Goal: Task Accomplishment & Management: Use online tool/utility

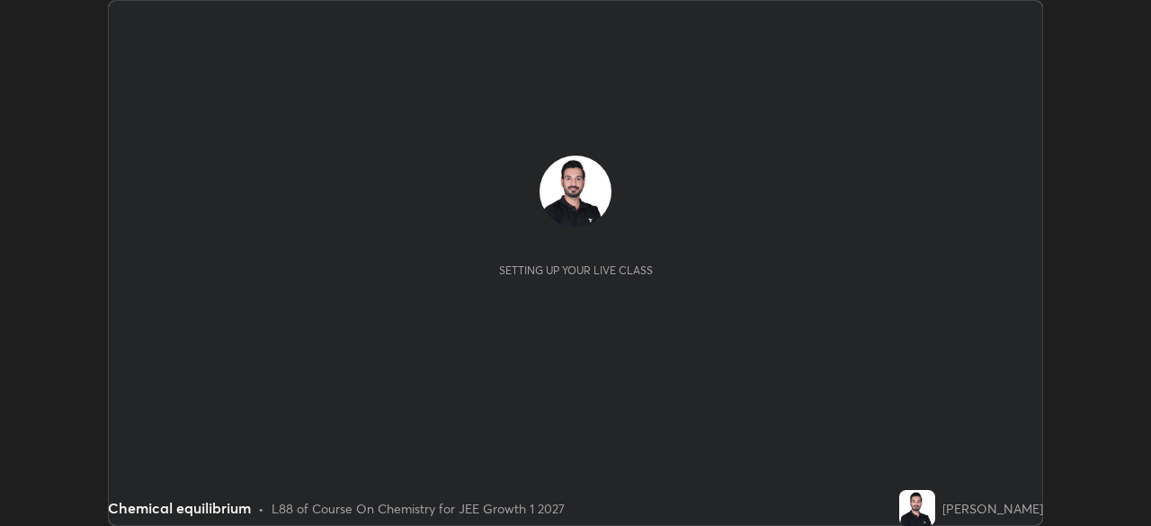
scroll to position [526, 1150]
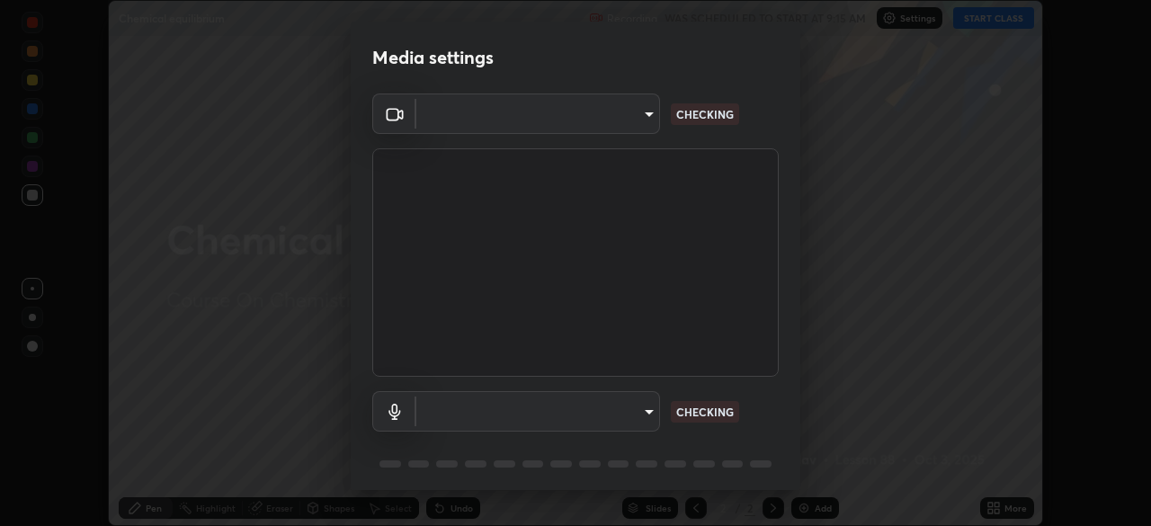
click at [630, 108] on body "Erase all Chemical equilibrium Recording WAS SCHEDULED TO START AT 9:15 AM Sett…" at bounding box center [575, 263] width 1151 height 526
type input "9233a0e0a263b929919b735b0f084d3bf96293af2dbdf5f4a7f48b79dee29d39"
type input "communications"
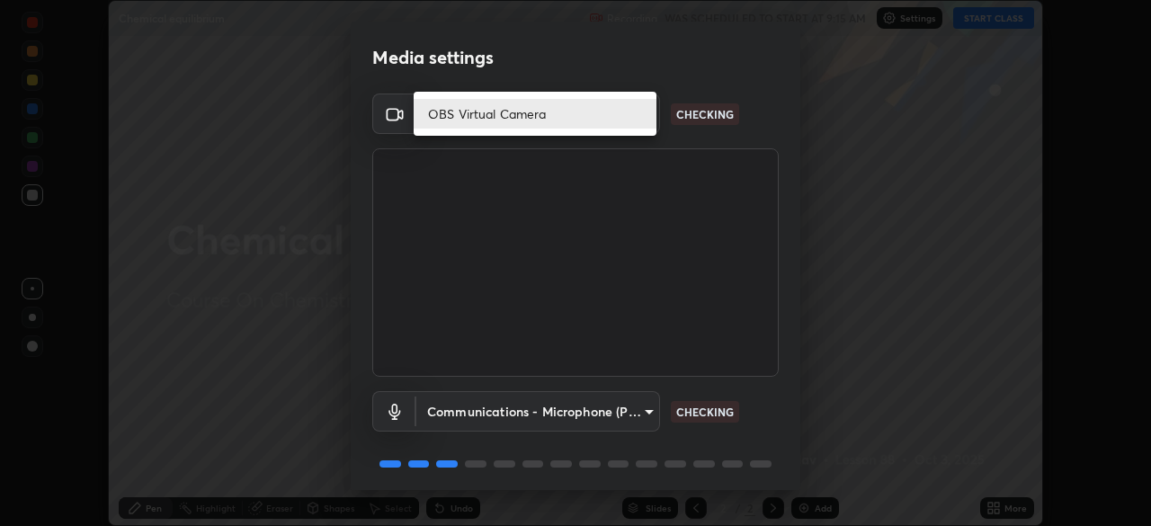
click at [588, 109] on li "OBS Virtual Camera" at bounding box center [535, 114] width 243 height 30
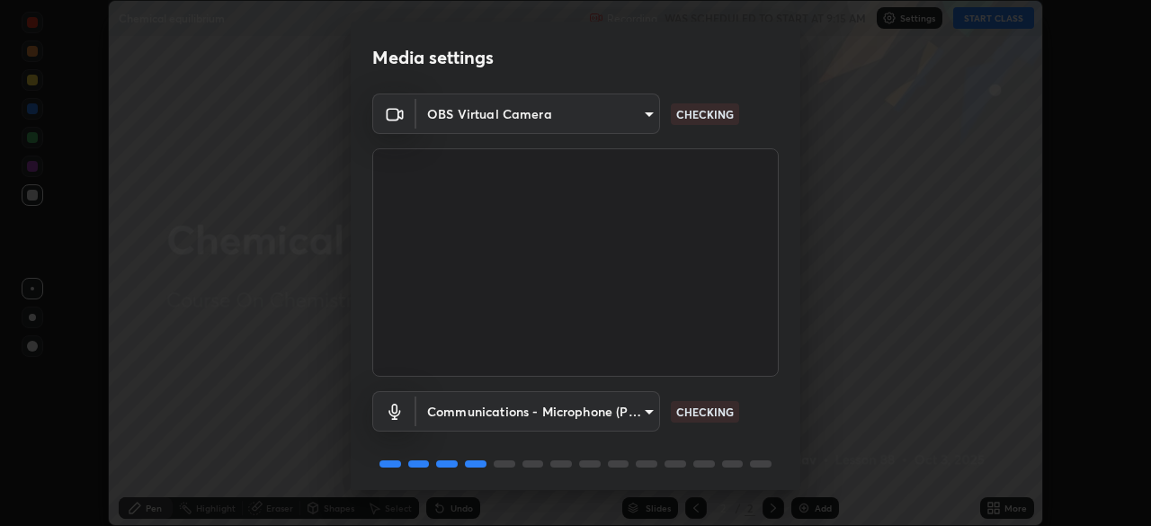
click at [794, 435] on div "OBS Virtual Camera 9233a0e0a263b929919b735b0f084d3bf96293af2dbdf5f4a7f48b79dee2…" at bounding box center [576, 295] width 450 height 403
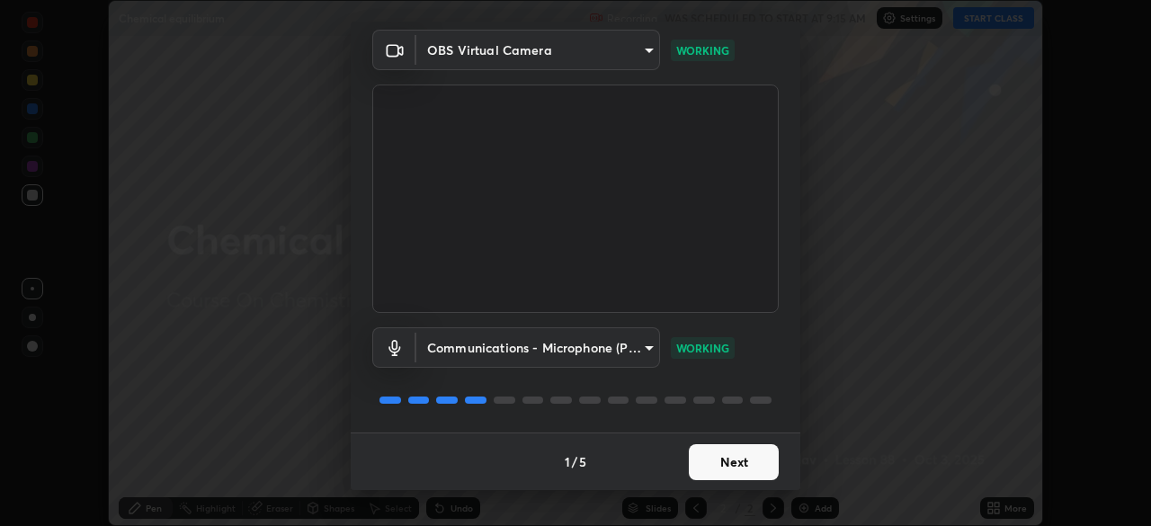
click at [720, 454] on button "Next" at bounding box center [734, 462] width 90 height 36
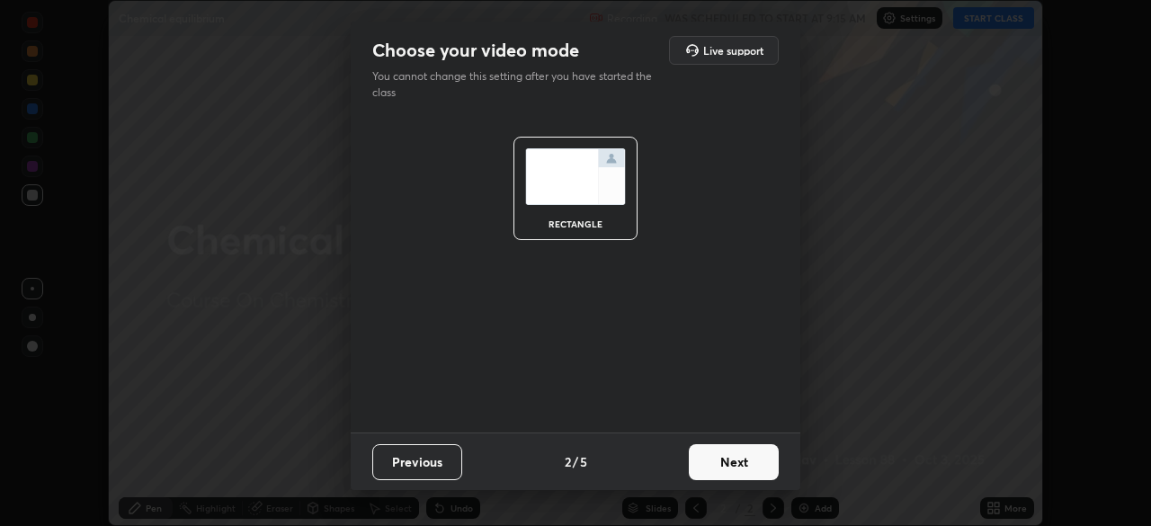
click at [724, 465] on button "Next" at bounding box center [734, 462] width 90 height 36
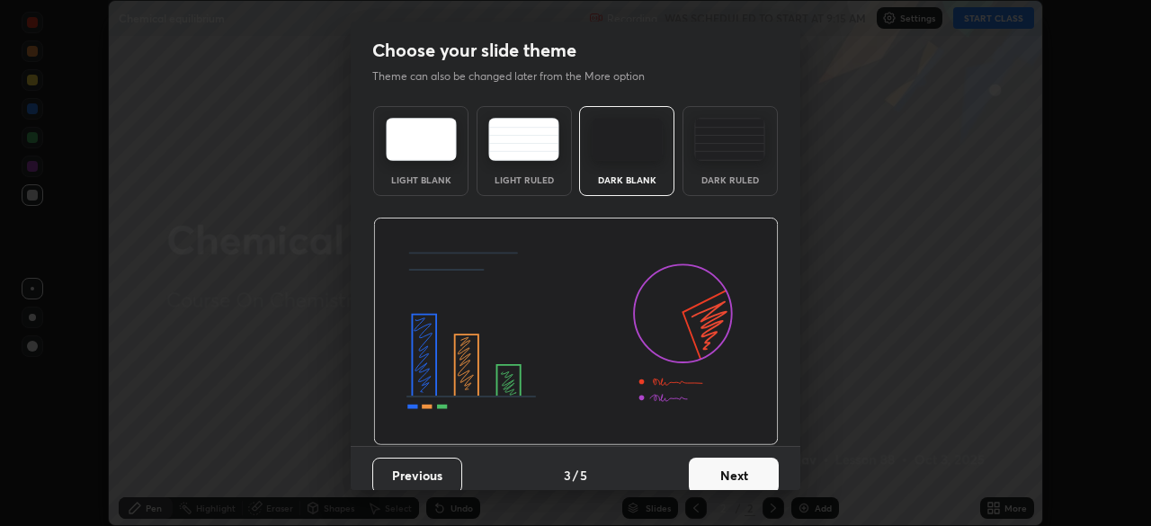
click at [728, 468] on button "Next" at bounding box center [734, 476] width 90 height 36
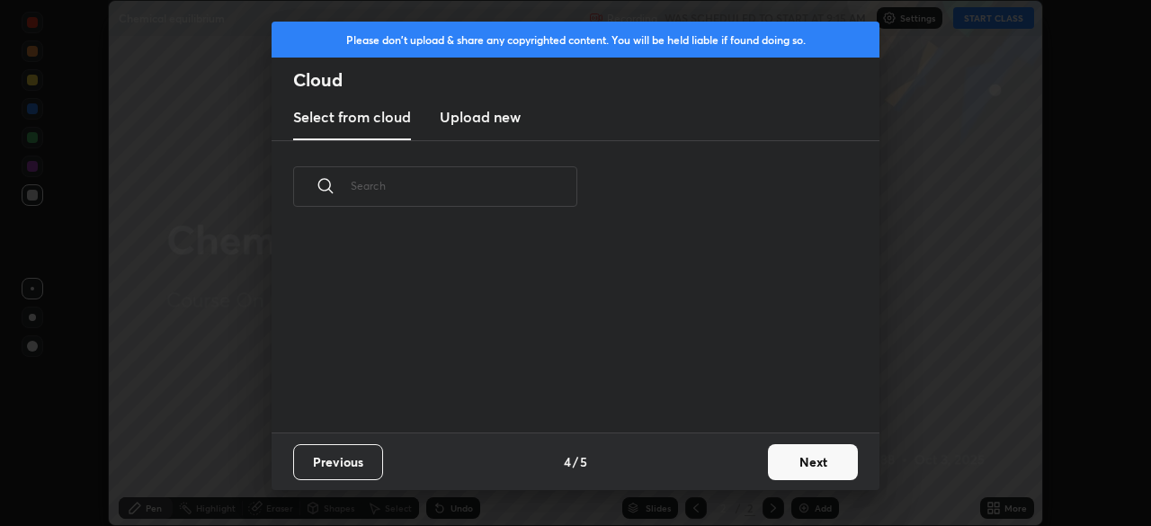
scroll to position [200, 577]
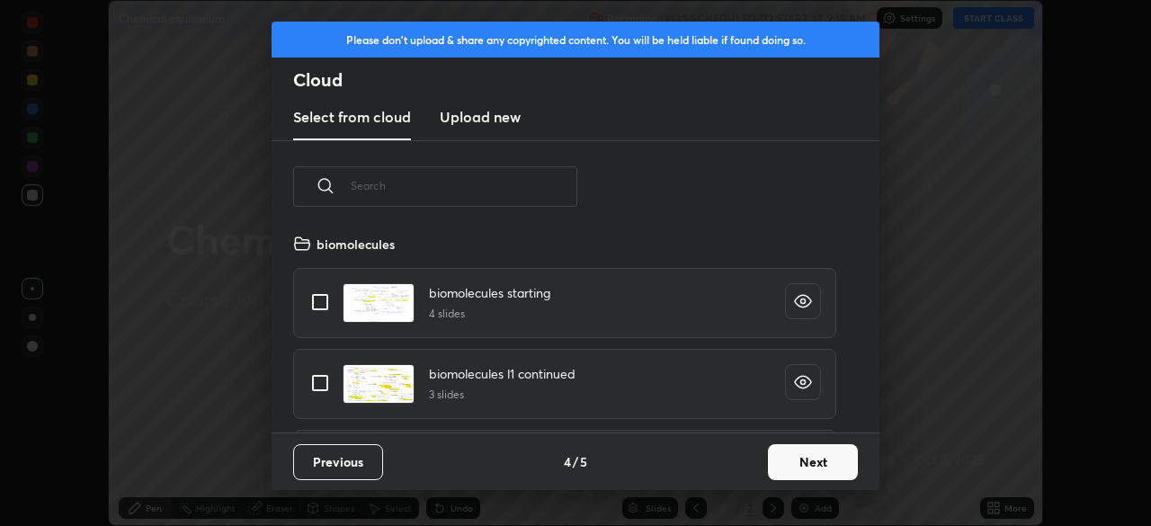
click at [796, 465] on button "Next" at bounding box center [813, 462] width 90 height 36
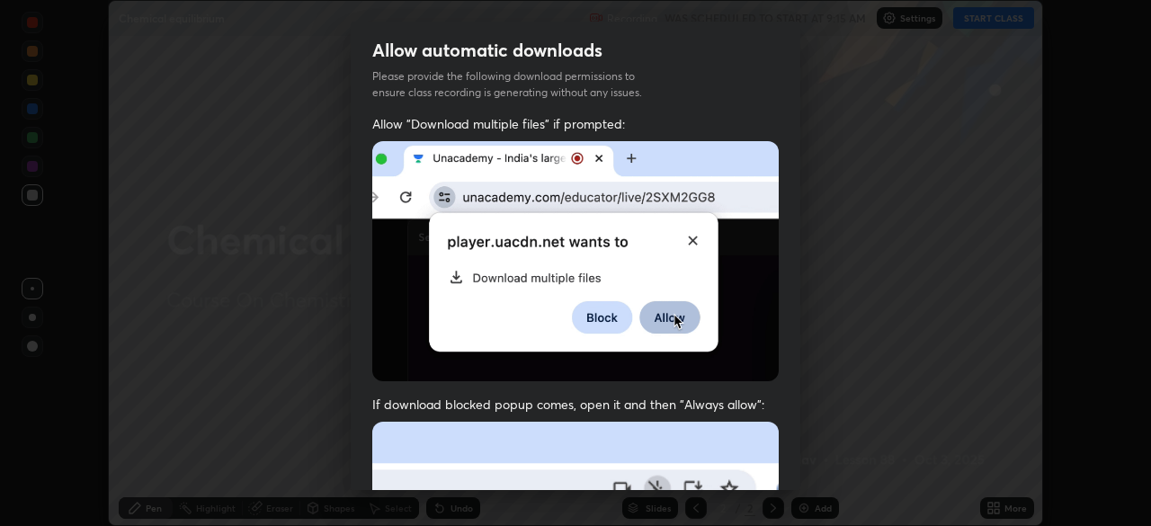
click at [794, 275] on div "Allow "Download multiple files" if prompted: If download blocked popup comes, o…" at bounding box center [576, 493] width 450 height 757
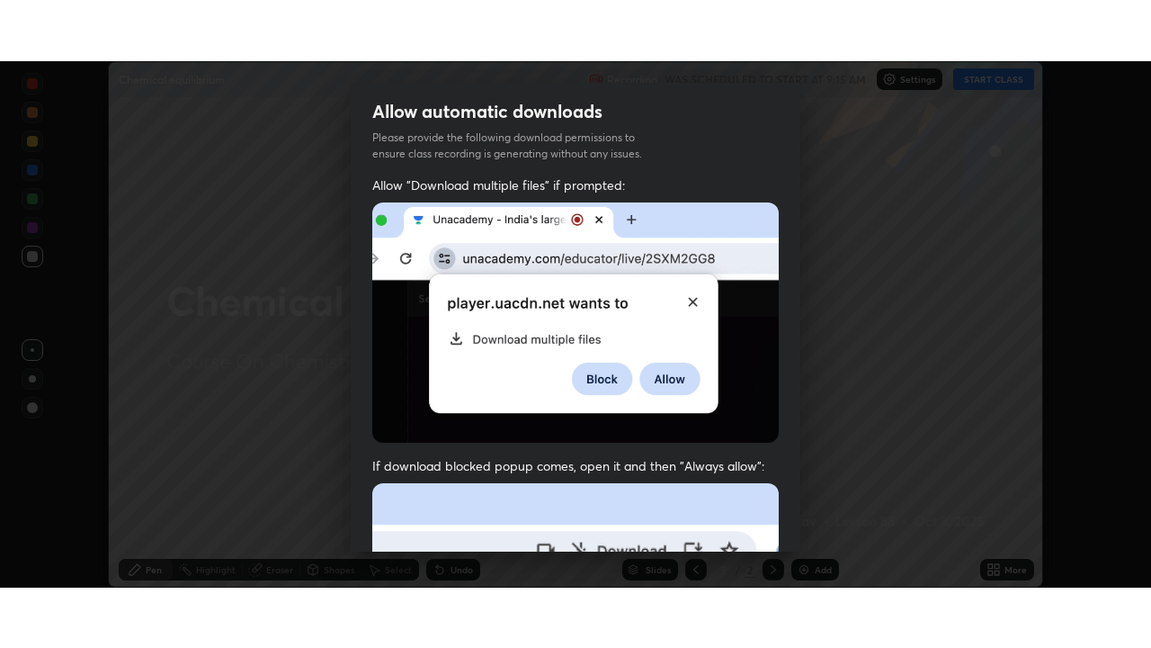
scroll to position [410, 0]
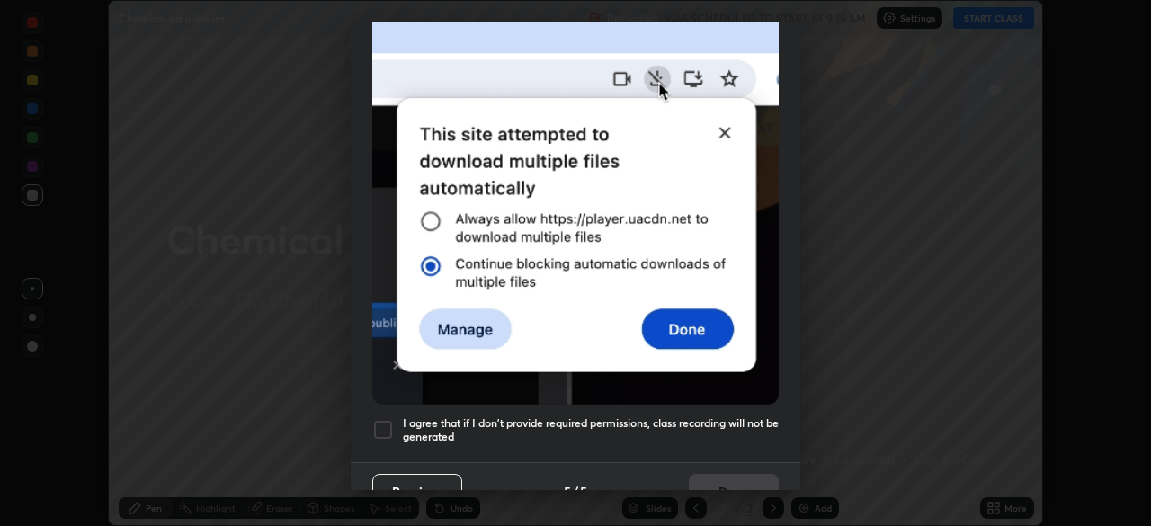
click at [384, 423] on div at bounding box center [383, 430] width 22 height 22
click at [697, 476] on button "Done" at bounding box center [734, 492] width 90 height 36
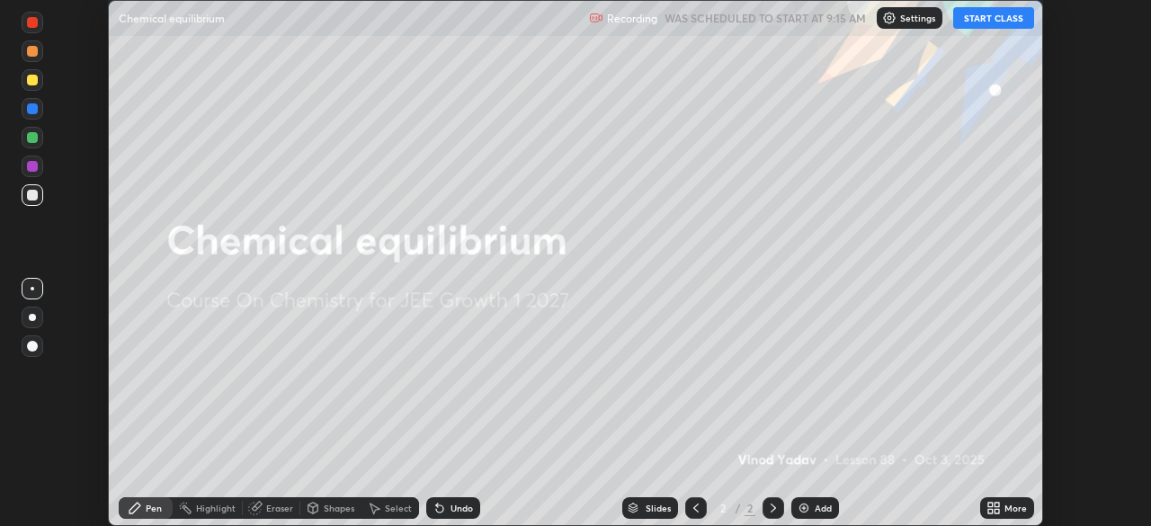
click at [980, 21] on button "START CLASS" at bounding box center [993, 18] width 81 height 22
click at [808, 510] on img at bounding box center [804, 508] width 14 height 14
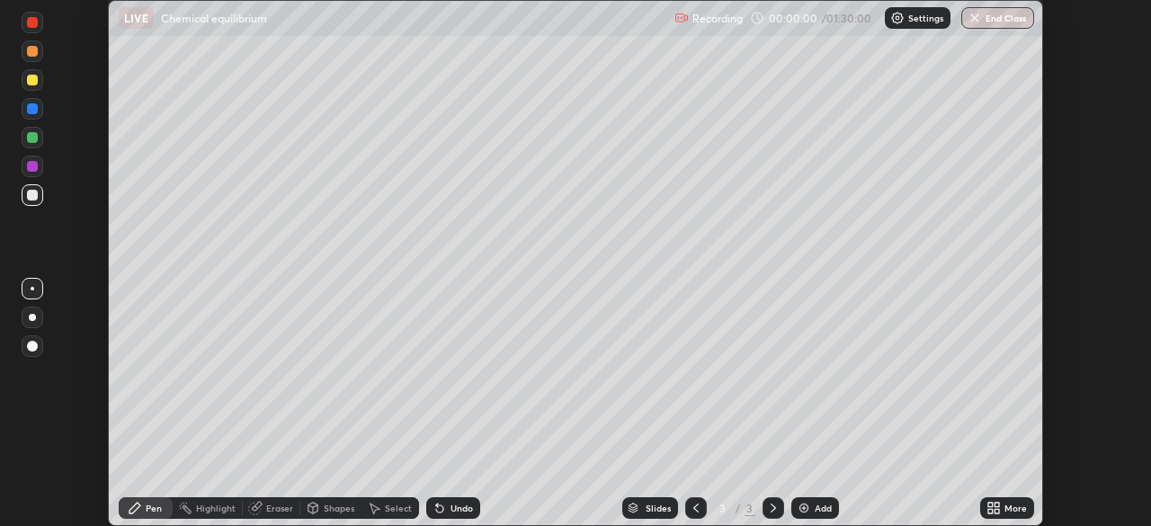
click at [997, 511] on icon at bounding box center [997, 511] width 4 height 4
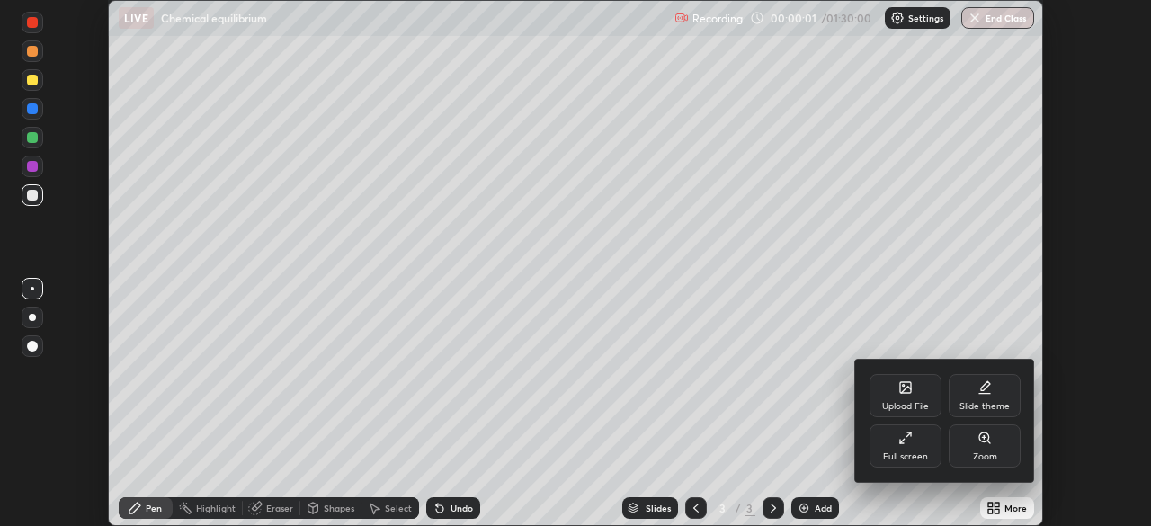
click at [908, 445] on div "Full screen" at bounding box center [906, 446] width 72 height 43
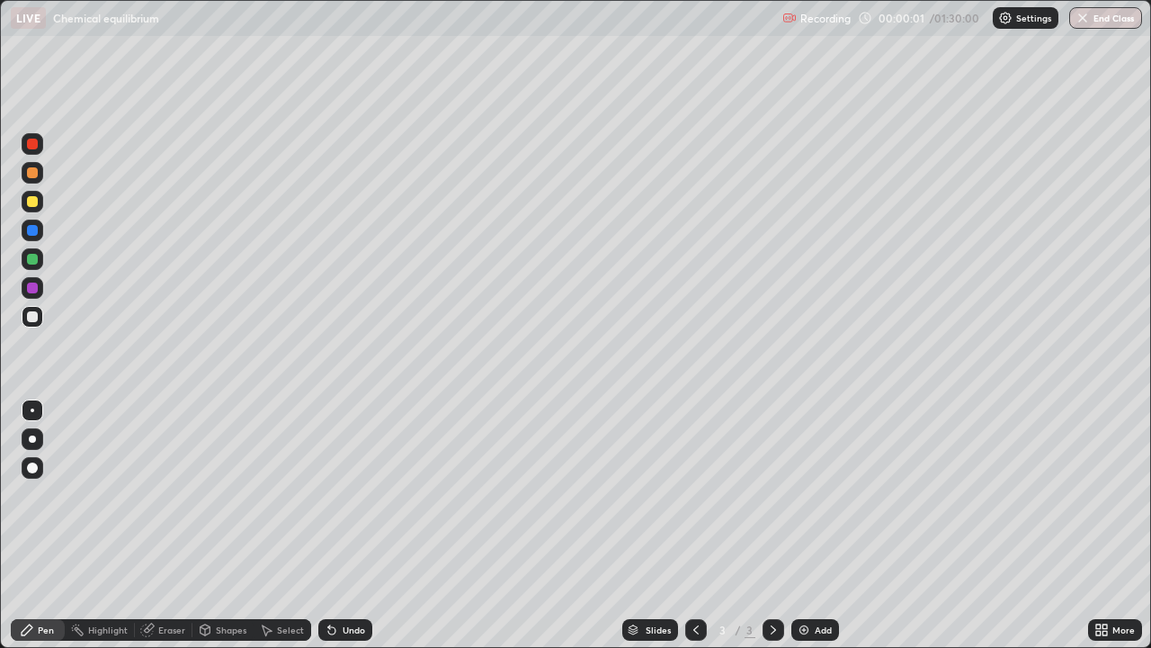
scroll to position [648, 1151]
click at [32, 174] on div at bounding box center [32, 172] width 11 height 11
click at [28, 204] on div at bounding box center [32, 201] width 11 height 11
click at [31, 176] on div at bounding box center [32, 172] width 11 height 11
click at [31, 259] on div at bounding box center [32, 259] width 11 height 11
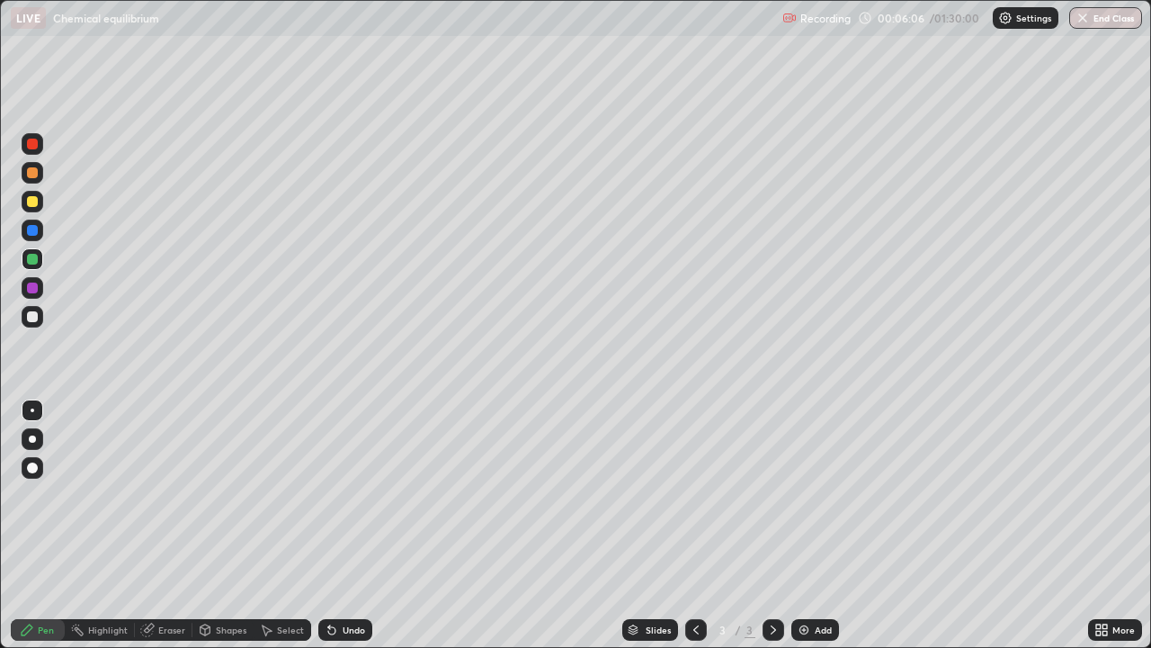
click at [33, 289] on div at bounding box center [32, 287] width 11 height 11
click at [169, 525] on div "Eraser" at bounding box center [171, 629] width 27 height 9
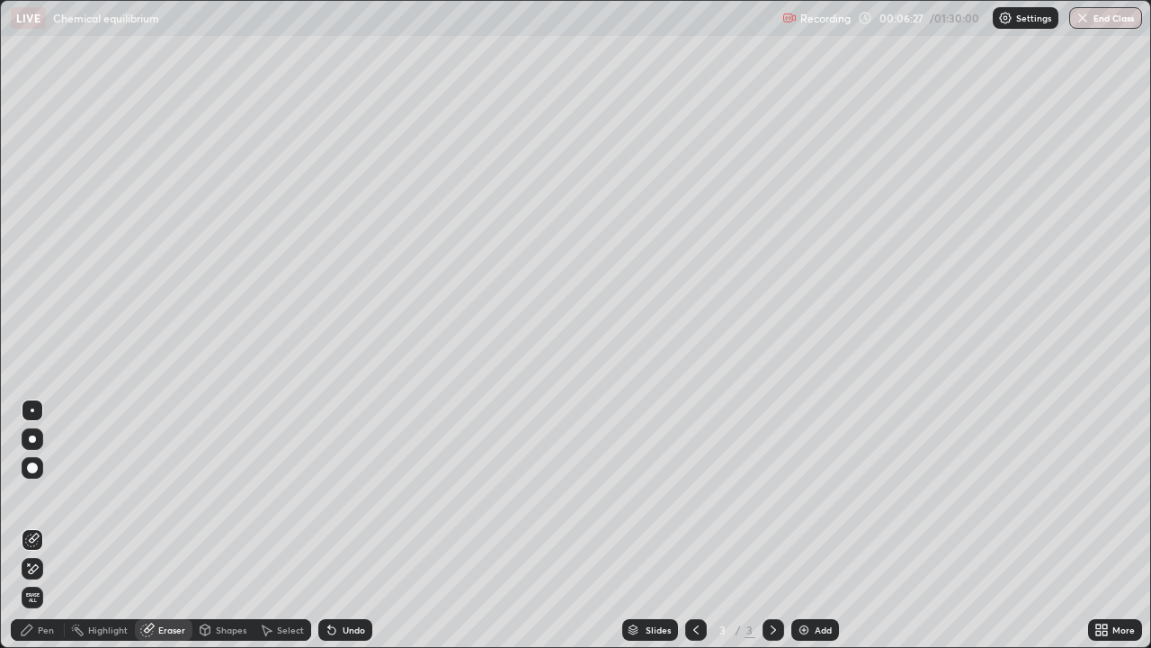
click at [51, 525] on div "Pen" at bounding box center [38, 630] width 54 height 22
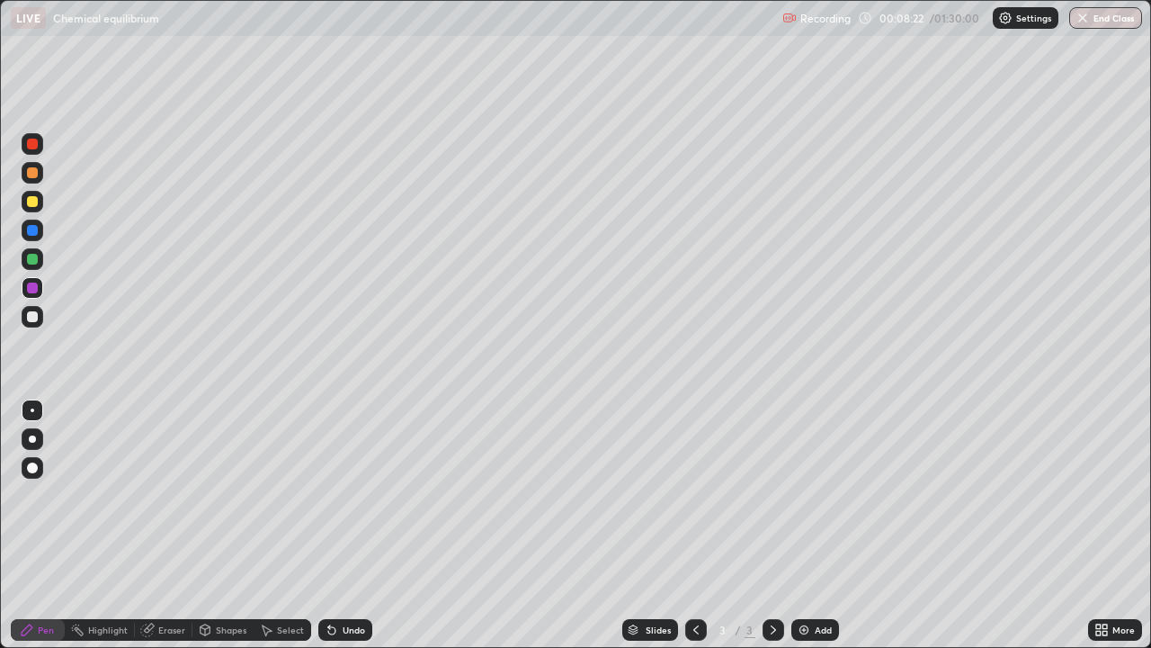
click at [808, 525] on img at bounding box center [804, 629] width 14 height 14
click at [31, 173] on div at bounding box center [32, 172] width 11 height 11
click at [36, 285] on div at bounding box center [32, 287] width 11 height 11
click at [174, 525] on div "Eraser" at bounding box center [171, 629] width 27 height 9
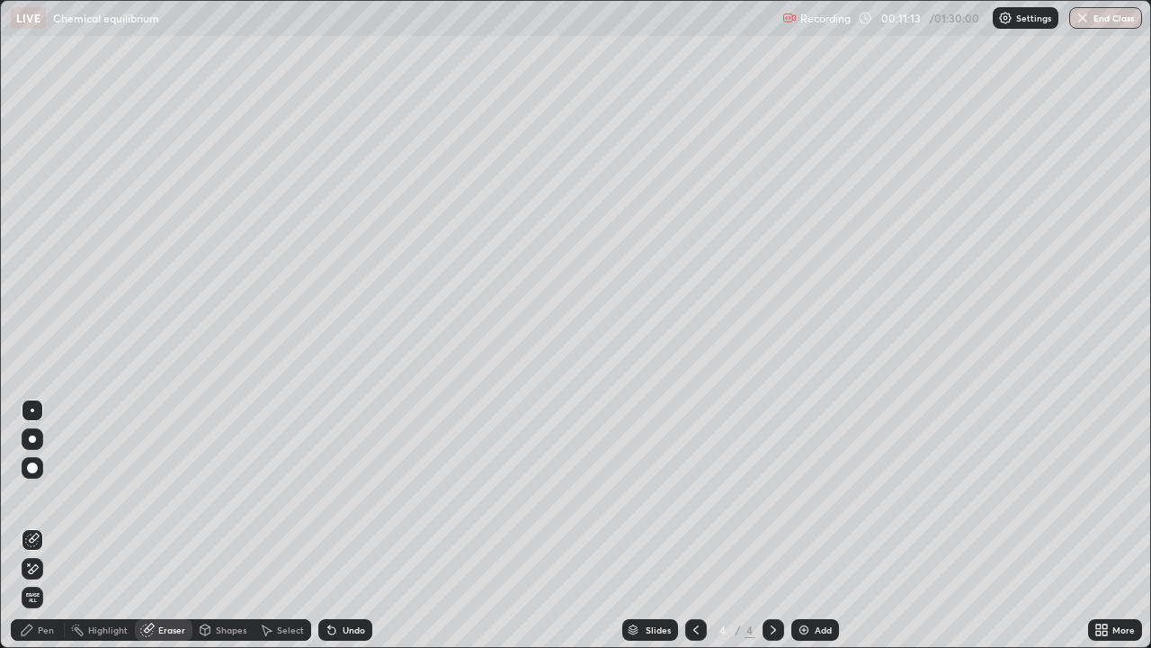
click at [52, 525] on div "Pen" at bounding box center [38, 630] width 54 height 22
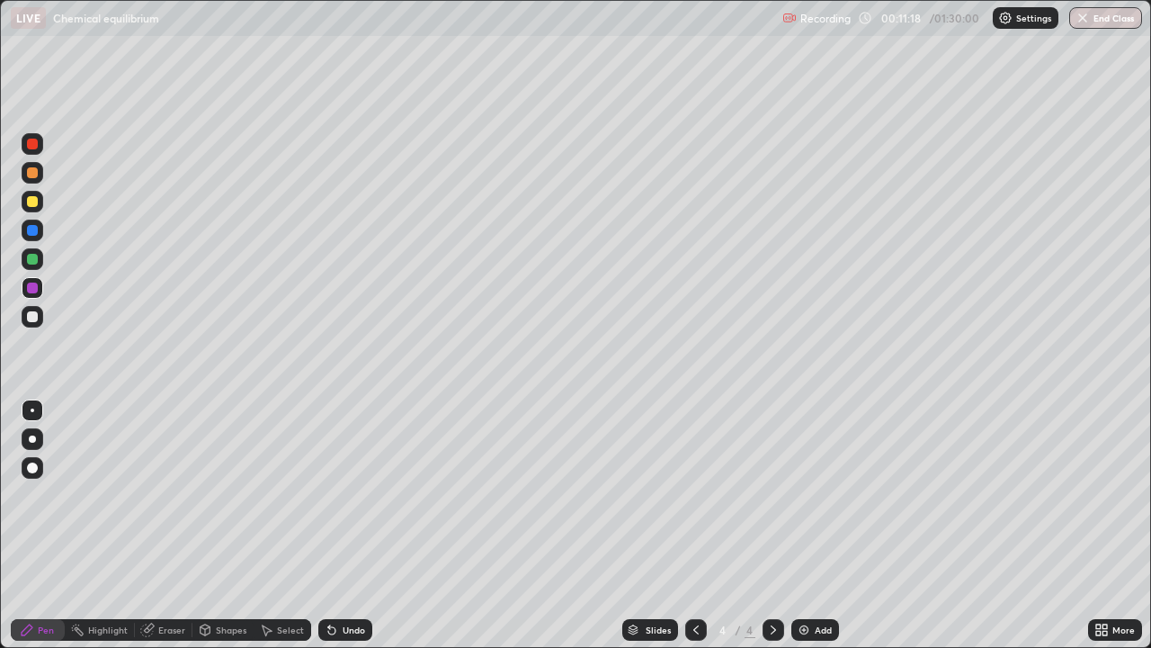
click at [24, 229] on div at bounding box center [33, 230] width 22 height 22
click at [165, 525] on div "Eraser" at bounding box center [164, 630] width 58 height 22
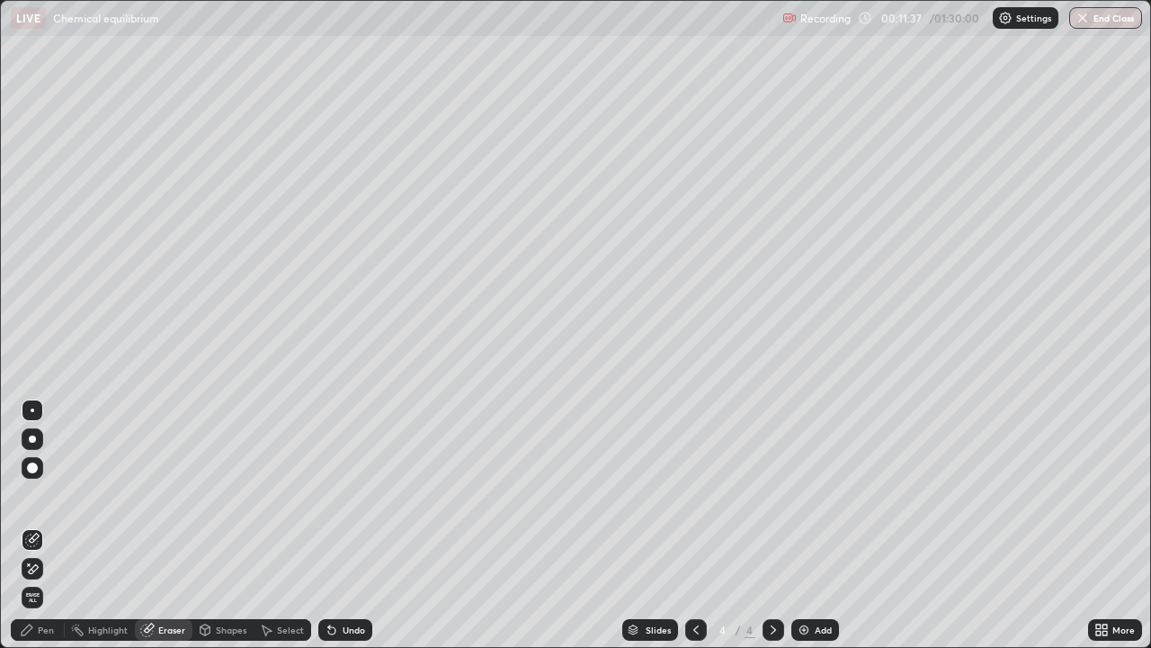
click at [50, 525] on div "Pen" at bounding box center [46, 629] width 16 height 9
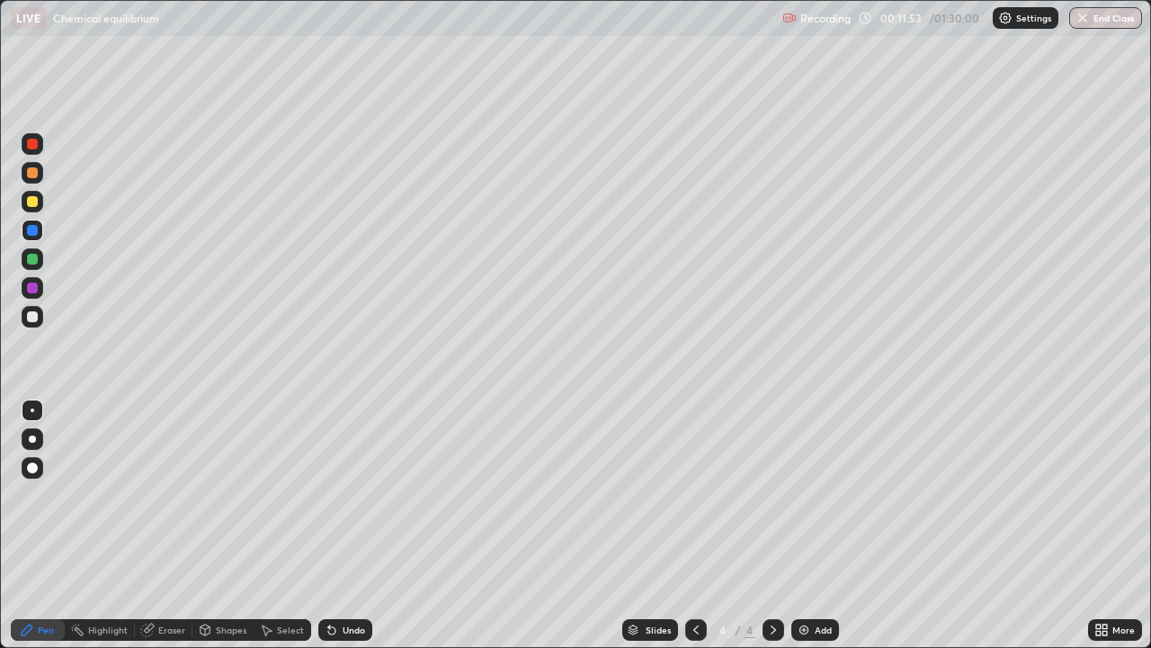
click at [818, 525] on div "Add" at bounding box center [823, 629] width 17 height 9
click at [34, 175] on div at bounding box center [32, 172] width 11 height 11
click at [28, 204] on div at bounding box center [32, 201] width 11 height 11
click at [173, 525] on div "Eraser" at bounding box center [164, 630] width 58 height 22
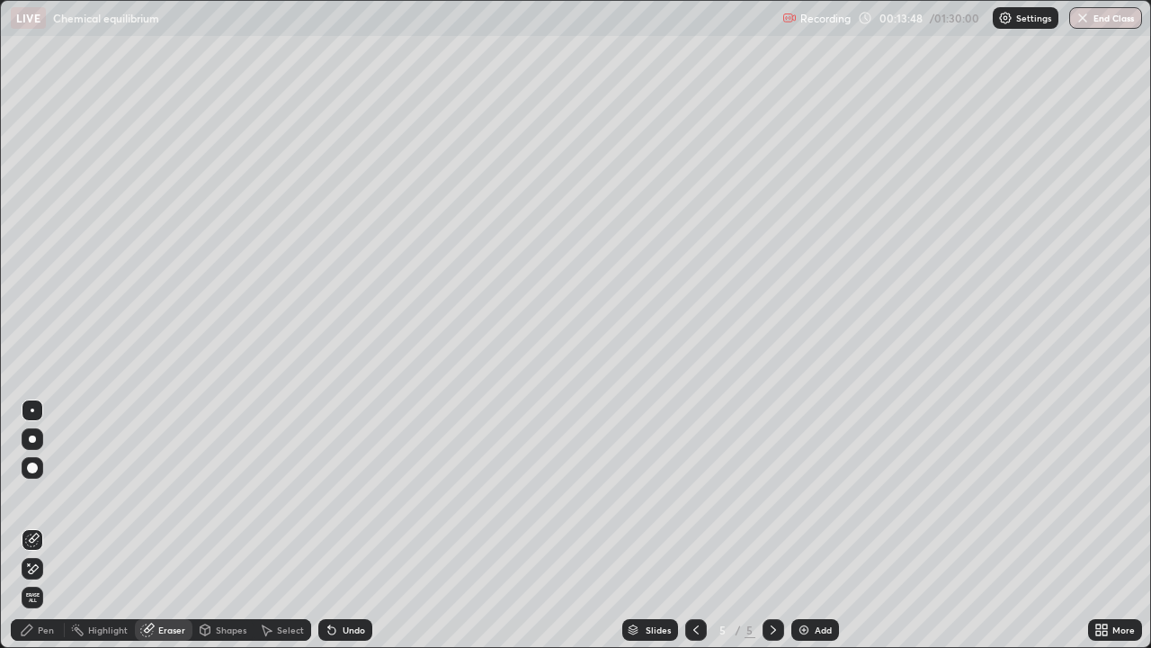
click at [43, 525] on div "Pen" at bounding box center [46, 629] width 16 height 9
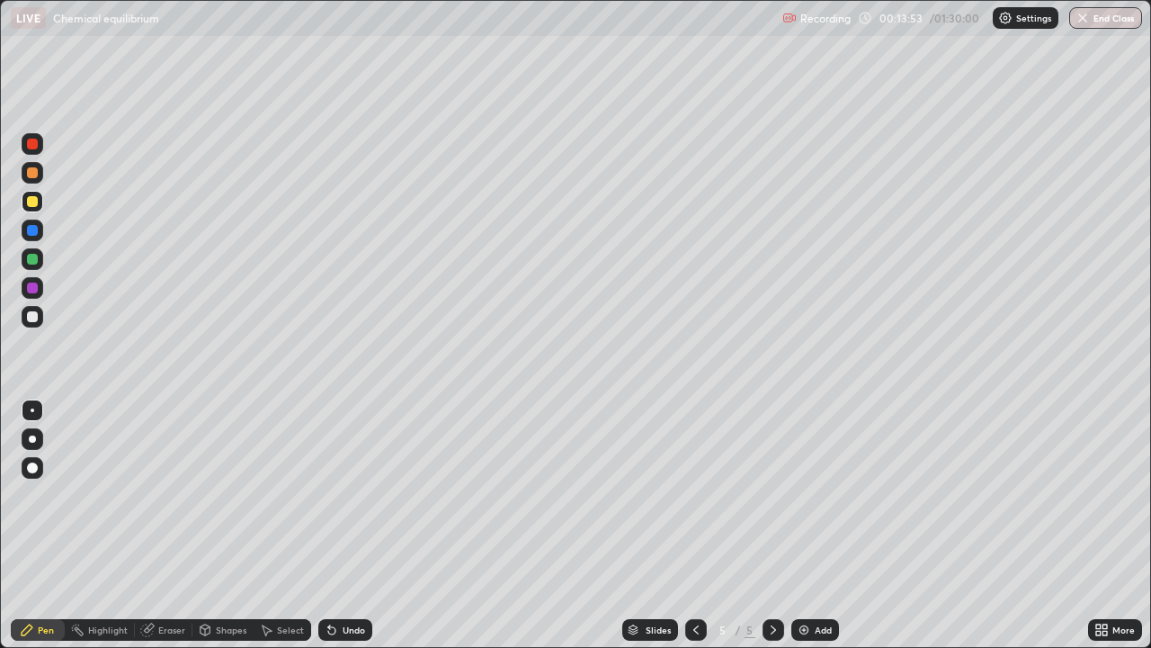
click at [30, 231] on div at bounding box center [32, 230] width 11 height 11
click at [693, 525] on icon at bounding box center [695, 629] width 5 height 9
click at [770, 525] on icon at bounding box center [773, 629] width 14 height 14
click at [696, 525] on icon at bounding box center [696, 629] width 14 height 14
click at [168, 525] on div "Eraser" at bounding box center [171, 629] width 27 height 9
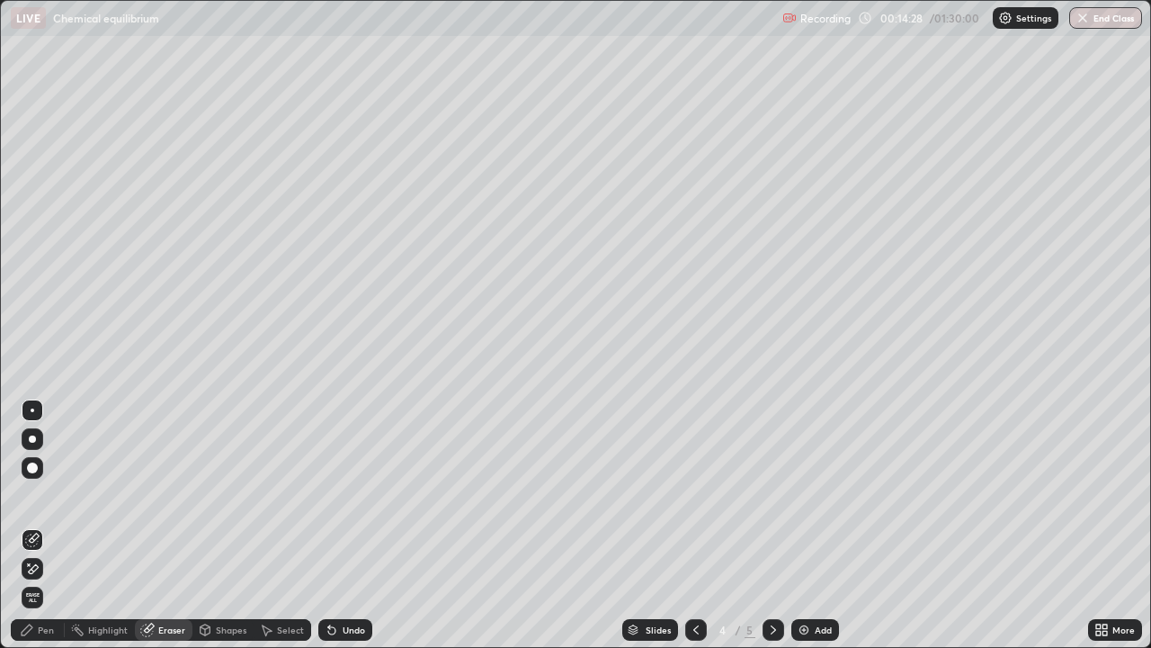
click at [48, 525] on div "Pen" at bounding box center [46, 629] width 16 height 9
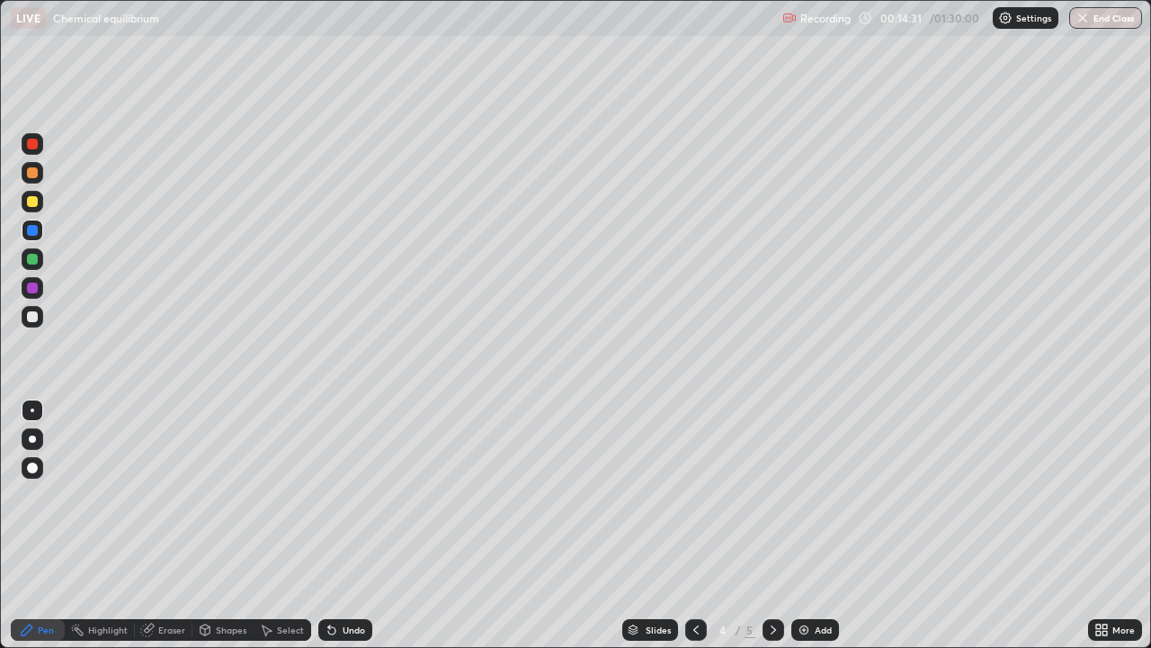
click at [774, 525] on icon at bounding box center [773, 629] width 14 height 14
click at [696, 525] on icon at bounding box center [696, 629] width 14 height 14
click at [770, 525] on icon at bounding box center [773, 629] width 14 height 14
click at [821, 525] on div "Add" at bounding box center [823, 629] width 17 height 9
click at [31, 174] on div at bounding box center [32, 172] width 11 height 11
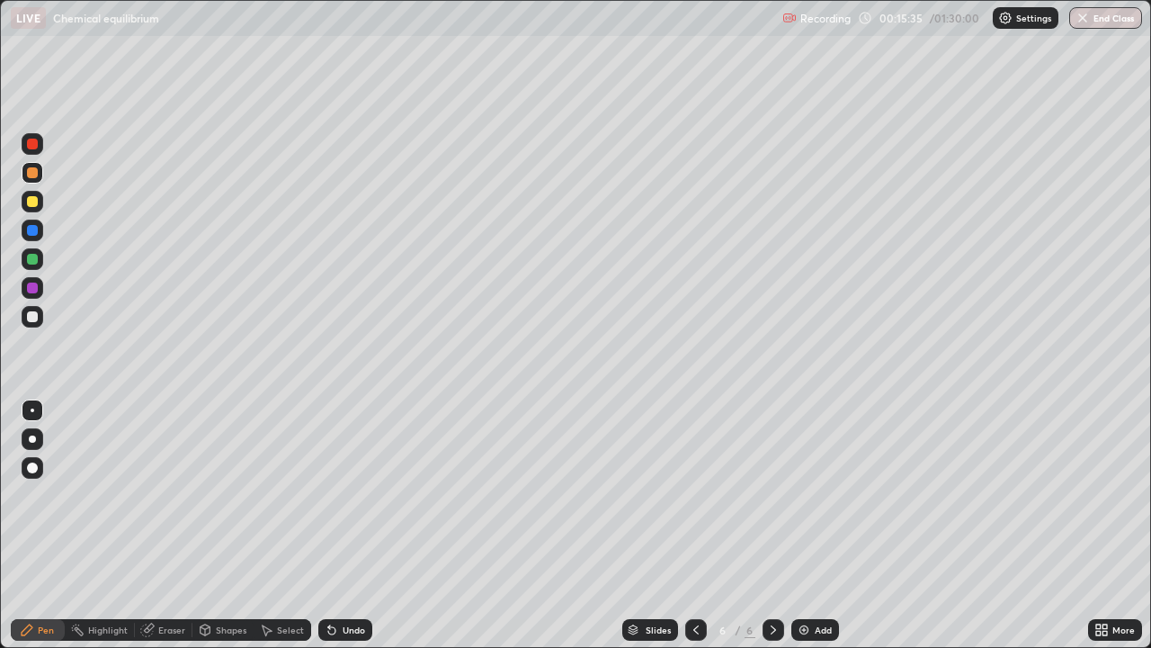
click at [31, 237] on div at bounding box center [33, 230] width 22 height 22
click at [32, 200] on div at bounding box center [32, 201] width 11 height 11
click at [31, 173] on div at bounding box center [32, 172] width 11 height 11
click at [167, 525] on div "Eraser" at bounding box center [171, 629] width 27 height 9
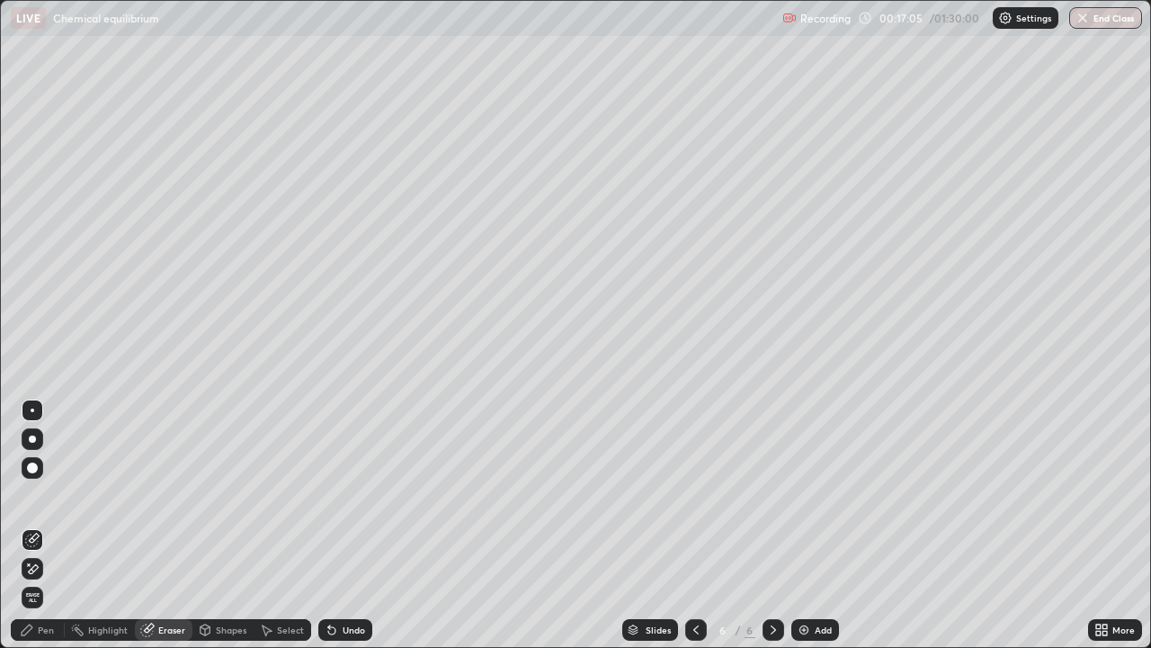
click at [47, 525] on div "Pen" at bounding box center [46, 629] width 16 height 9
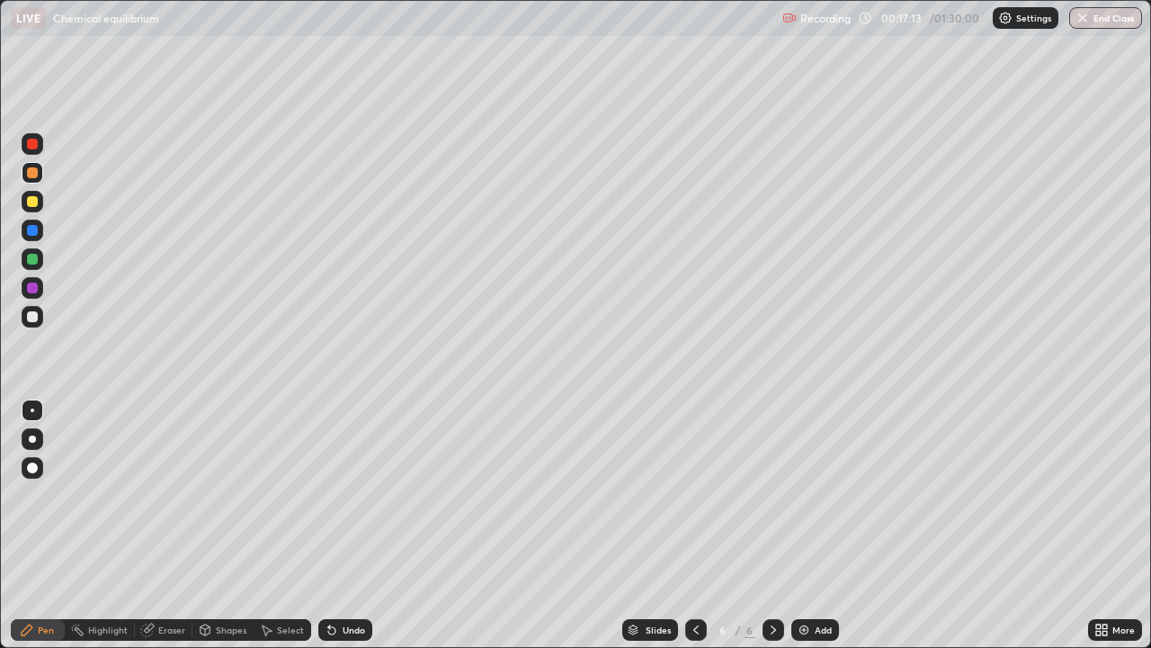
click at [26, 261] on div at bounding box center [33, 259] width 22 height 22
click at [824, 525] on div "Add" at bounding box center [816, 630] width 48 height 22
click at [39, 287] on div at bounding box center [33, 288] width 22 height 22
click at [28, 232] on div at bounding box center [32, 230] width 11 height 11
click at [814, 525] on div "Add" at bounding box center [816, 630] width 48 height 22
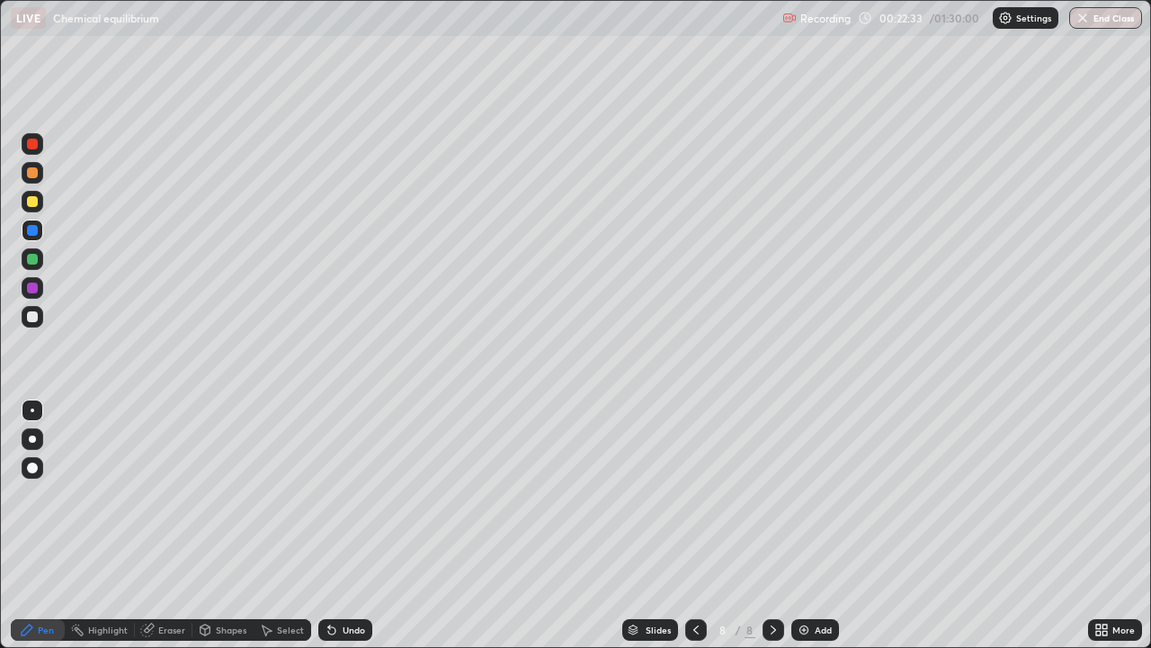
click at [33, 206] on div at bounding box center [32, 201] width 11 height 11
click at [35, 173] on div at bounding box center [32, 172] width 11 height 11
click at [165, 525] on div "Eraser" at bounding box center [164, 630] width 58 height 22
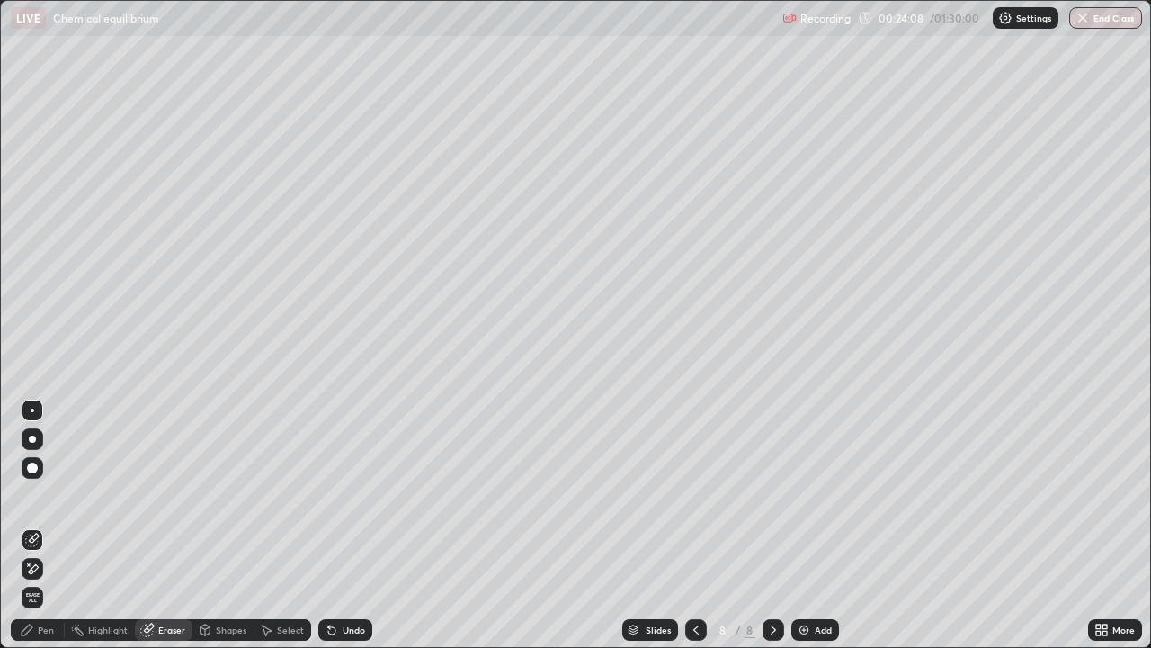
click at [47, 525] on div "Pen" at bounding box center [46, 629] width 16 height 9
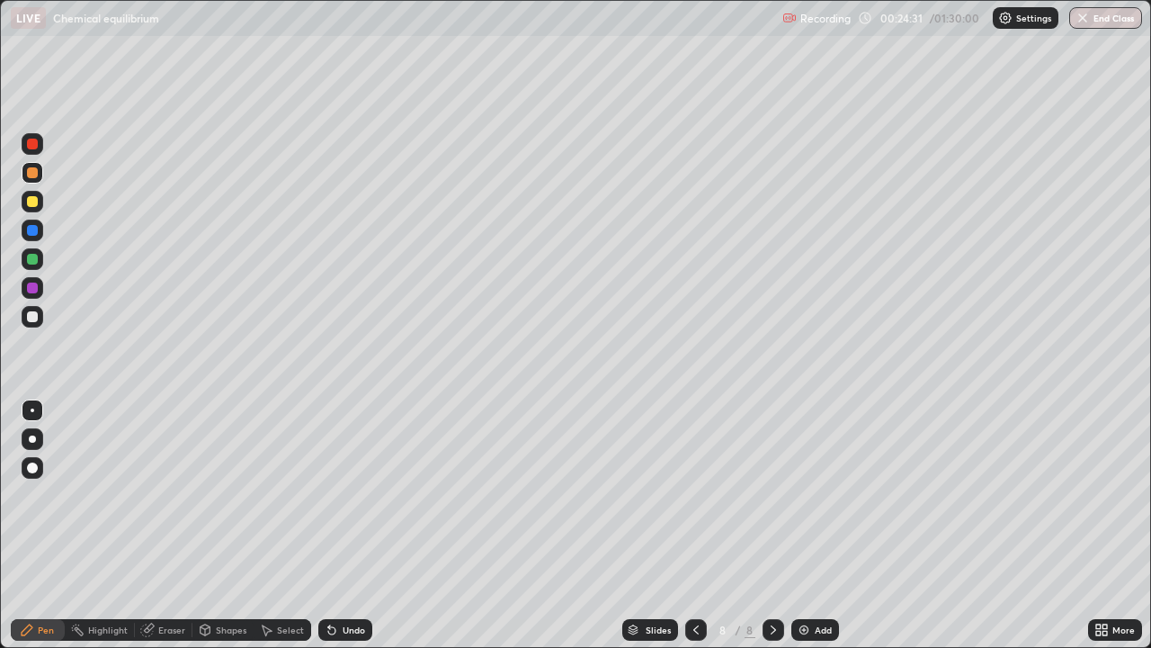
click at [167, 525] on div "Eraser" at bounding box center [171, 629] width 27 height 9
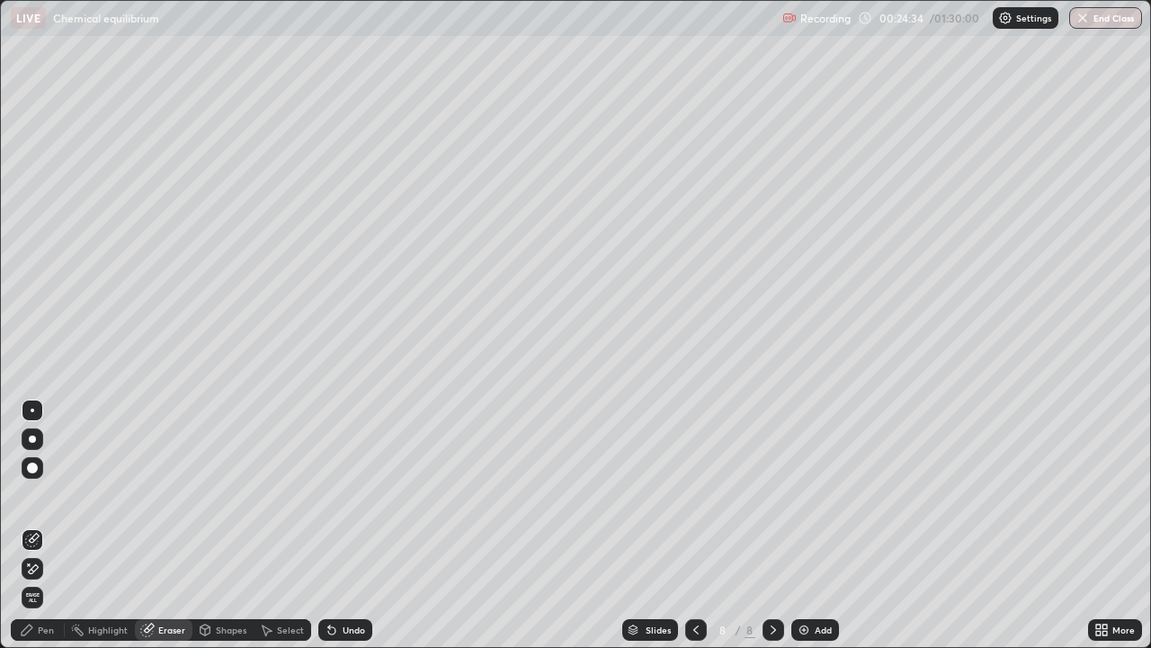
click at [56, 525] on div "Pen" at bounding box center [38, 630] width 54 height 22
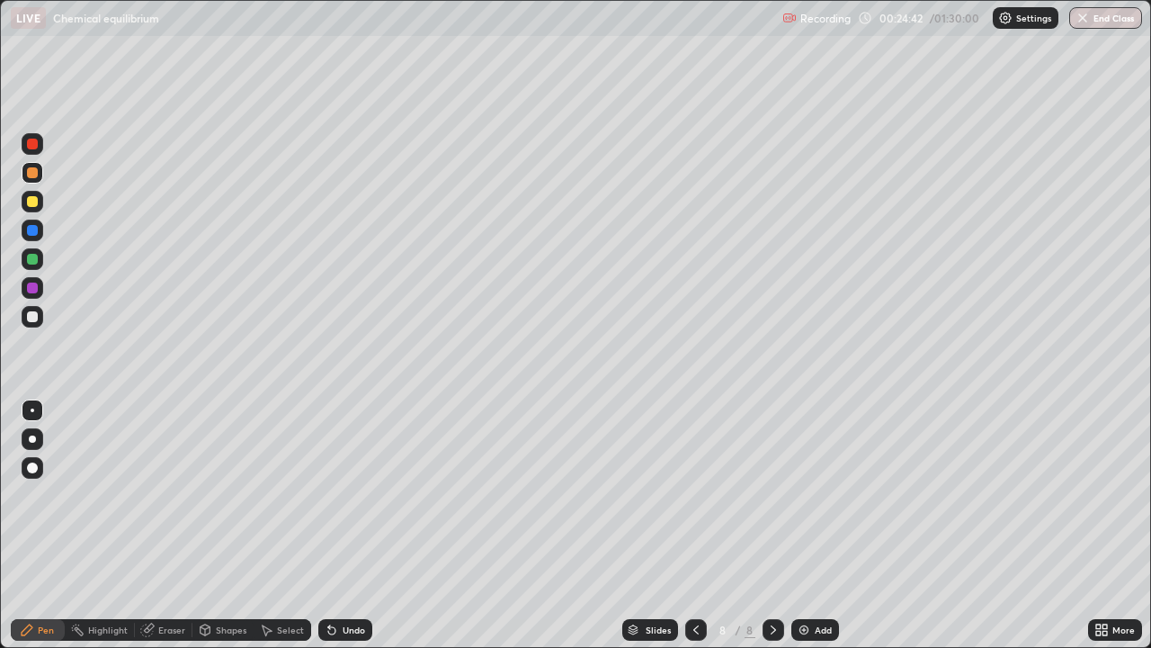
click at [811, 525] on div "Add" at bounding box center [816, 630] width 48 height 22
click at [36, 256] on div at bounding box center [32, 259] width 11 height 11
click at [165, 525] on div "Eraser" at bounding box center [171, 629] width 27 height 9
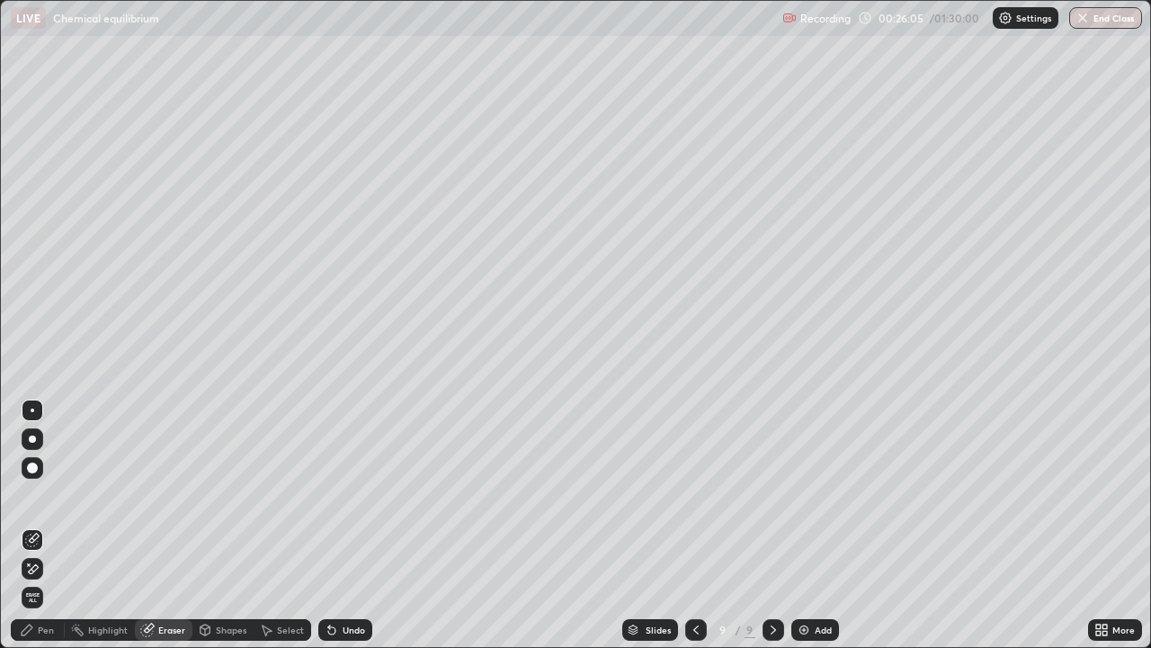
click at [48, 525] on div "Pen" at bounding box center [46, 629] width 16 height 9
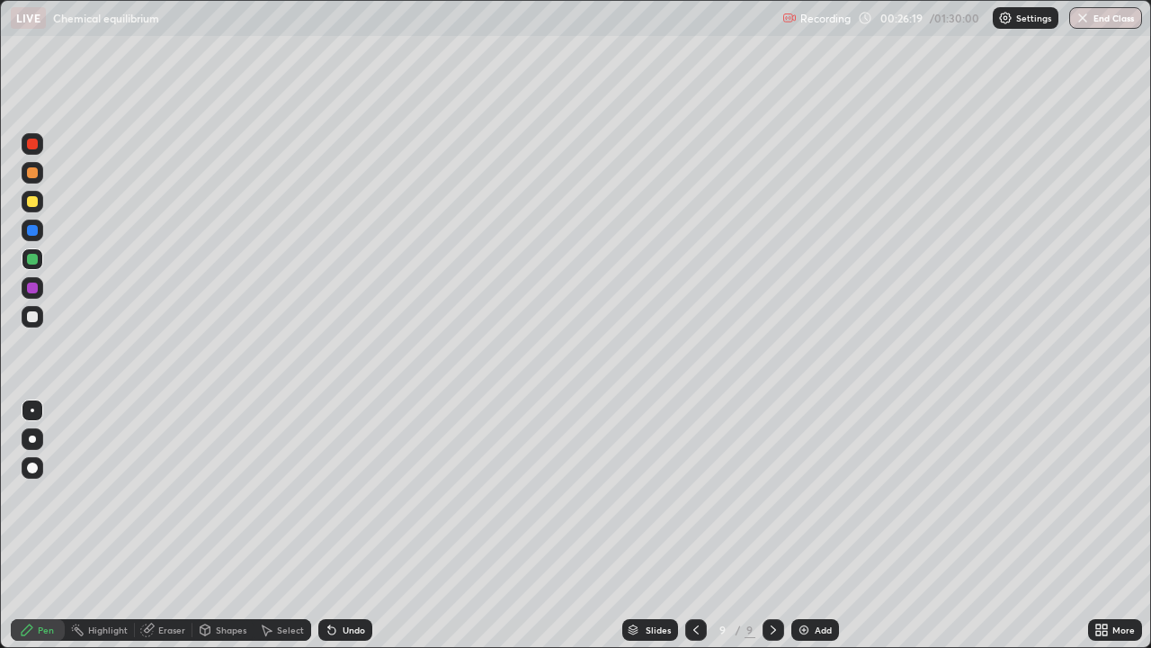
click at [696, 525] on icon at bounding box center [696, 629] width 14 height 14
click at [772, 525] on icon at bounding box center [773, 629] width 14 height 14
click at [24, 286] on div at bounding box center [33, 288] width 22 height 22
click at [815, 525] on div "Add" at bounding box center [823, 629] width 17 height 9
click at [695, 525] on icon at bounding box center [695, 629] width 14 height 14
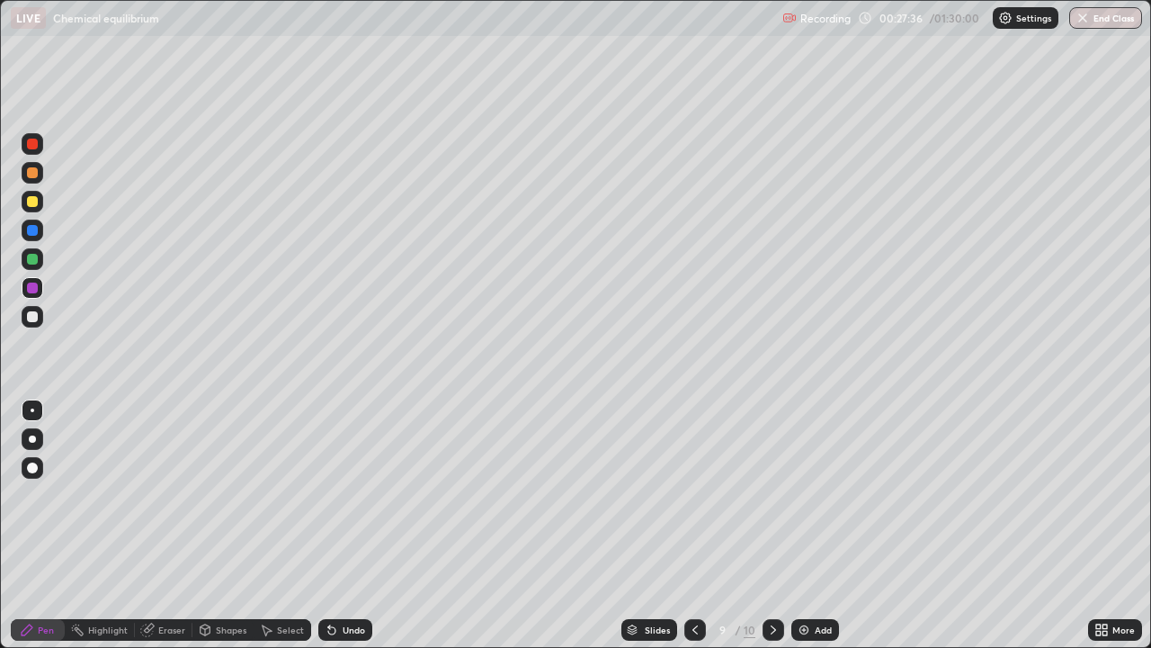
click at [772, 525] on icon at bounding box center [773, 629] width 14 height 14
click at [693, 525] on icon at bounding box center [695, 629] width 14 height 14
click at [772, 525] on icon at bounding box center [773, 629] width 14 height 14
click at [693, 525] on icon at bounding box center [695, 629] width 14 height 14
click at [772, 525] on icon at bounding box center [773, 629] width 14 height 14
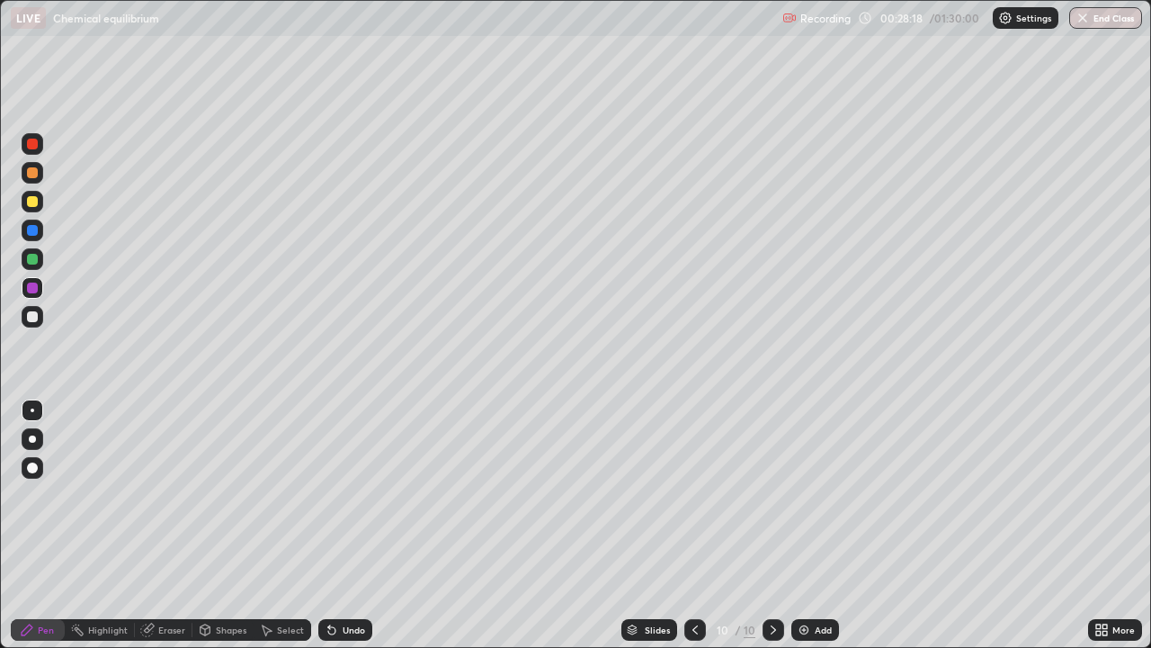
click at [693, 525] on icon at bounding box center [695, 629] width 5 height 9
click at [693, 525] on icon at bounding box center [695, 629] width 14 height 14
click at [771, 525] on icon at bounding box center [773, 629] width 14 height 14
click at [32, 260] on div at bounding box center [32, 259] width 11 height 11
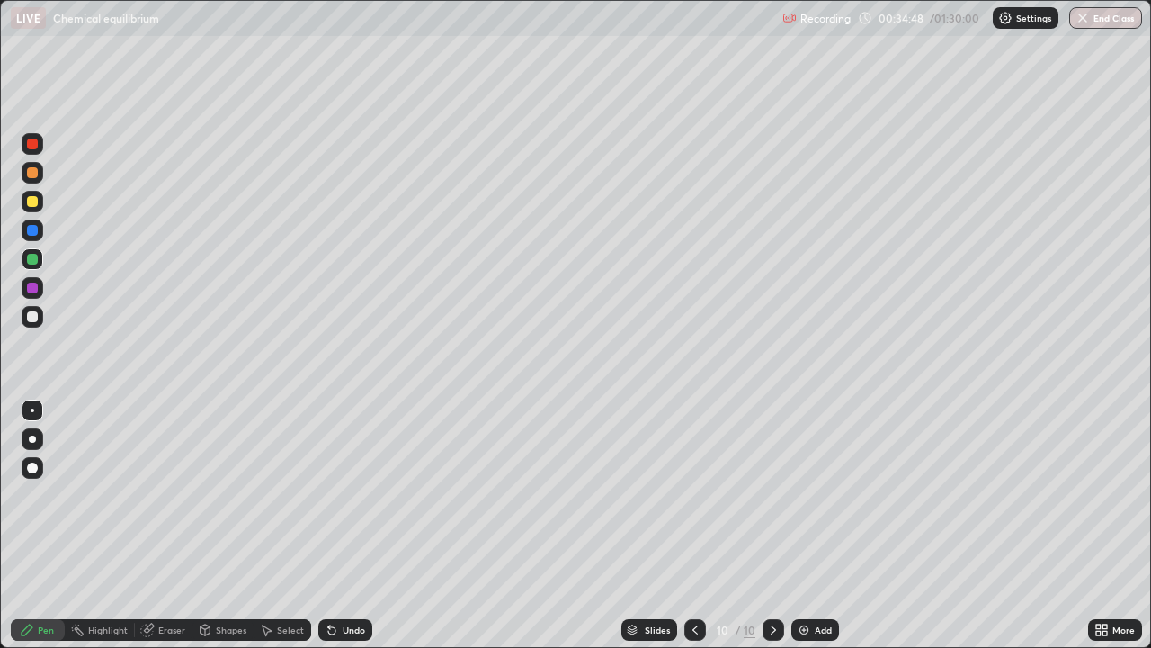
click at [31, 291] on div at bounding box center [32, 287] width 11 height 11
click at [31, 233] on div at bounding box center [32, 230] width 11 height 11
click at [32, 202] on div at bounding box center [32, 201] width 11 height 11
click at [31, 150] on div at bounding box center [33, 144] width 22 height 22
click at [31, 316] on div at bounding box center [32, 316] width 11 height 11
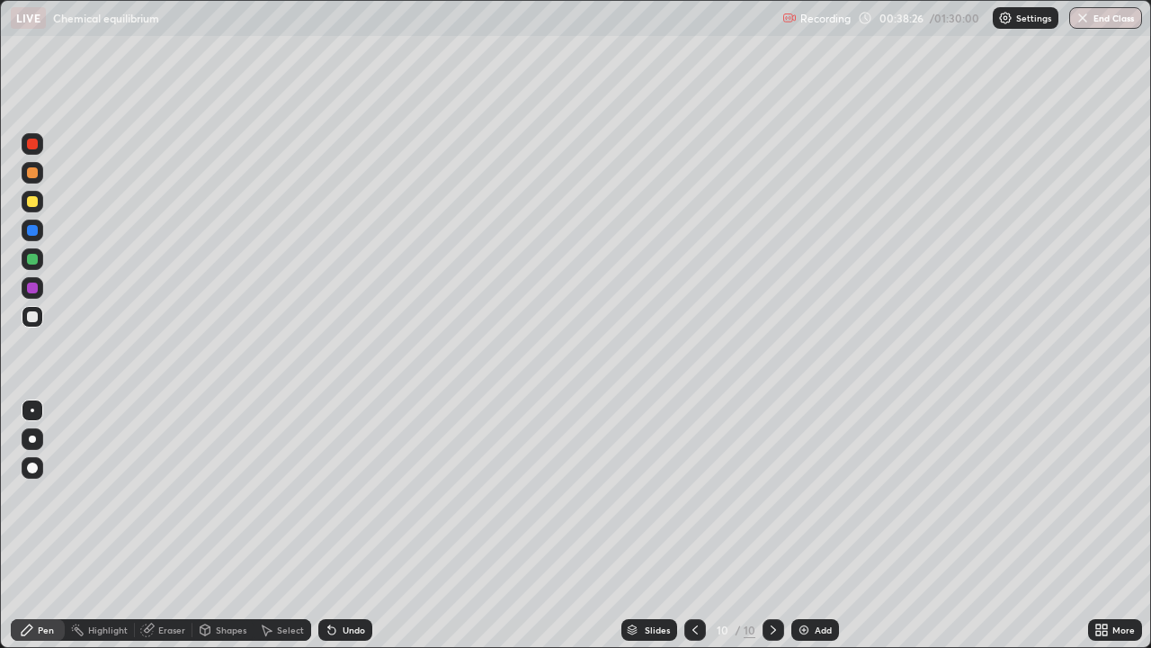
click at [166, 525] on div "Eraser" at bounding box center [171, 629] width 27 height 9
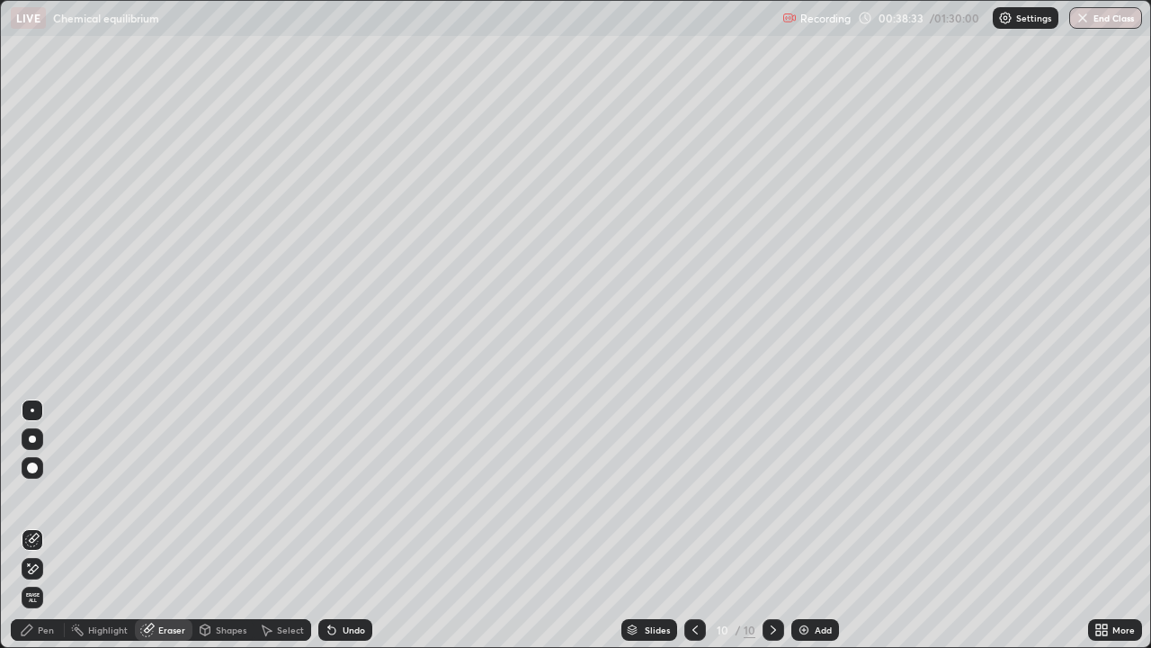
click at [55, 525] on div "Pen" at bounding box center [38, 630] width 54 height 22
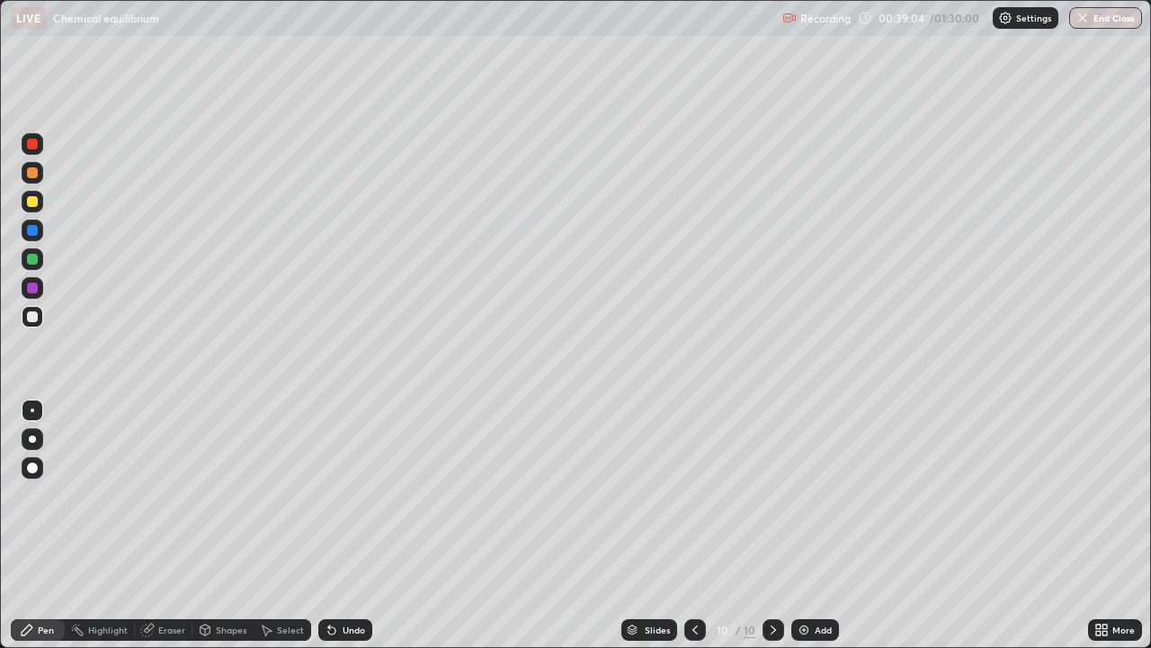
click at [815, 525] on div "Add" at bounding box center [823, 629] width 17 height 9
click at [34, 260] on div at bounding box center [32, 259] width 11 height 11
click at [694, 525] on icon at bounding box center [696, 629] width 14 height 14
click at [35, 151] on div at bounding box center [33, 144] width 22 height 22
click at [29, 290] on div at bounding box center [32, 287] width 11 height 11
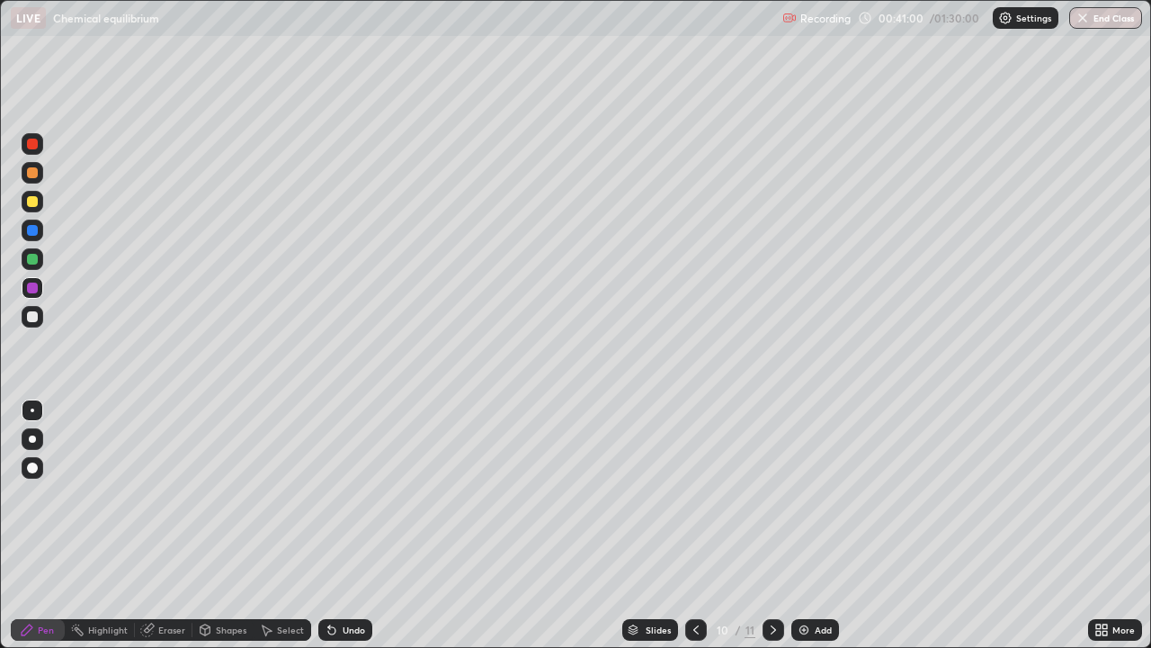
click at [772, 525] on icon at bounding box center [773, 629] width 14 height 14
click at [702, 525] on div at bounding box center [696, 630] width 22 height 22
click at [772, 525] on icon at bounding box center [773, 629] width 14 height 14
click at [29, 227] on div at bounding box center [32, 230] width 11 height 11
click at [696, 525] on icon at bounding box center [696, 629] width 14 height 14
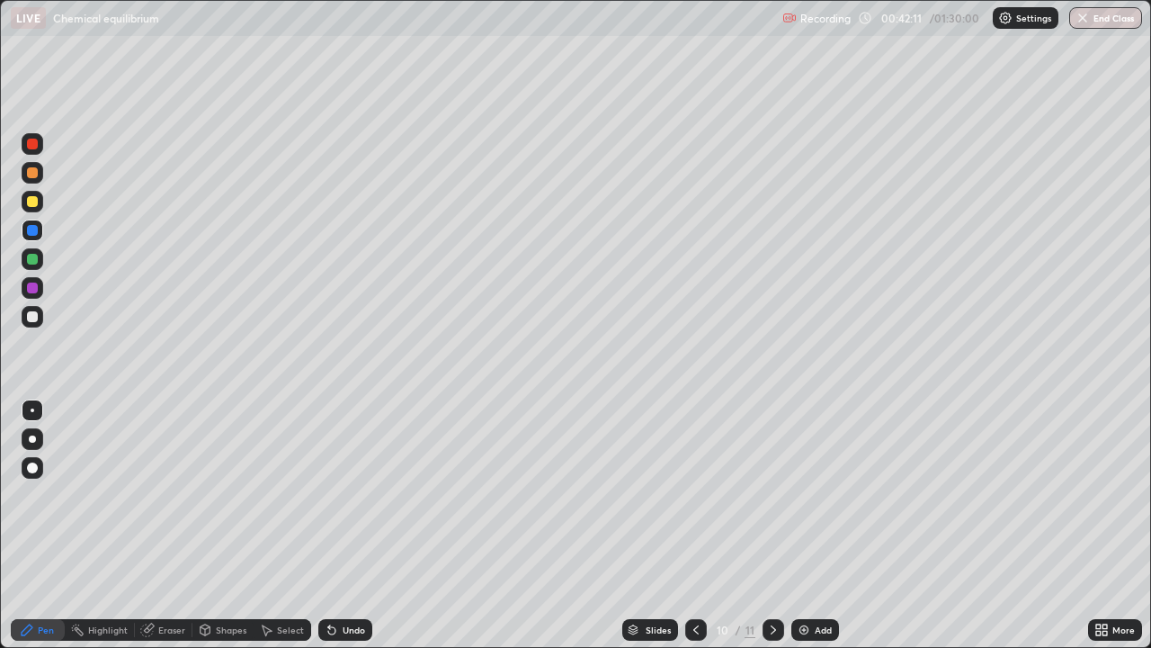
click at [773, 525] on icon at bounding box center [773, 629] width 5 height 9
click at [694, 525] on icon at bounding box center [696, 629] width 14 height 14
click at [772, 525] on icon at bounding box center [773, 629] width 14 height 14
click at [39, 286] on div at bounding box center [33, 288] width 22 height 22
click at [30, 255] on div at bounding box center [32, 259] width 11 height 11
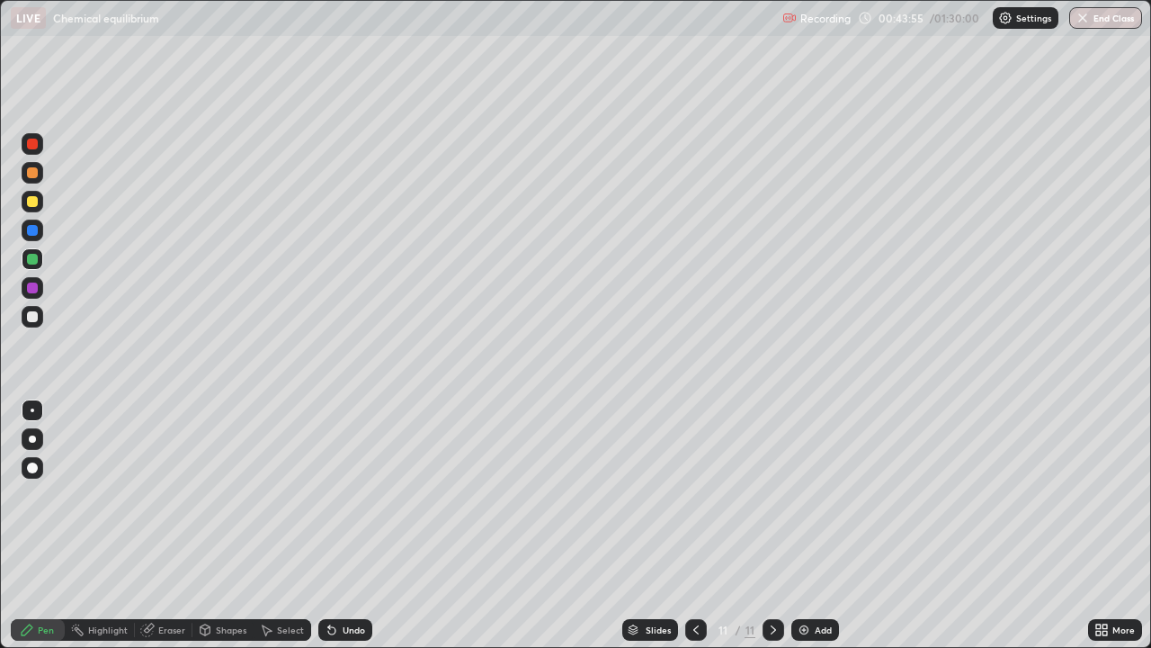
click at [34, 290] on div at bounding box center [32, 287] width 11 height 11
click at [815, 525] on div "Add" at bounding box center [823, 629] width 17 height 9
click at [31, 228] on div at bounding box center [32, 230] width 11 height 11
click at [31, 175] on div at bounding box center [32, 172] width 11 height 11
click at [825, 525] on div "Add" at bounding box center [823, 629] width 17 height 9
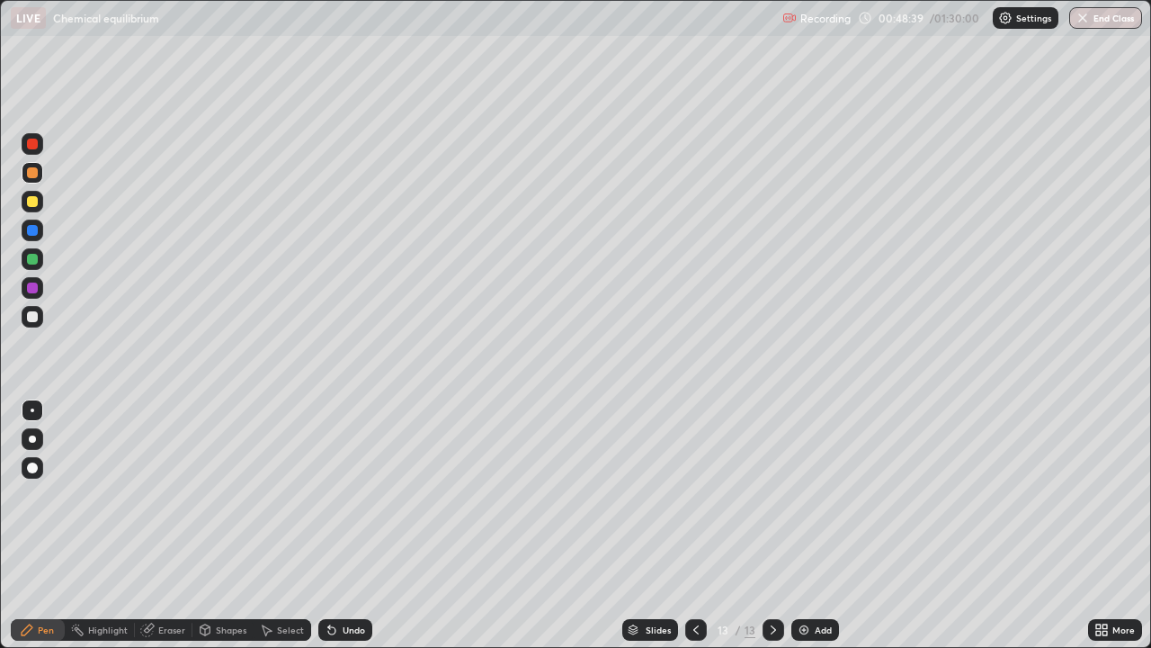
click at [33, 232] on div at bounding box center [32, 230] width 11 height 11
click at [31, 175] on div at bounding box center [32, 172] width 11 height 11
click at [40, 289] on div at bounding box center [33, 288] width 22 height 22
click at [31, 237] on div at bounding box center [33, 230] width 22 height 22
click at [160, 525] on div "Eraser" at bounding box center [171, 629] width 27 height 9
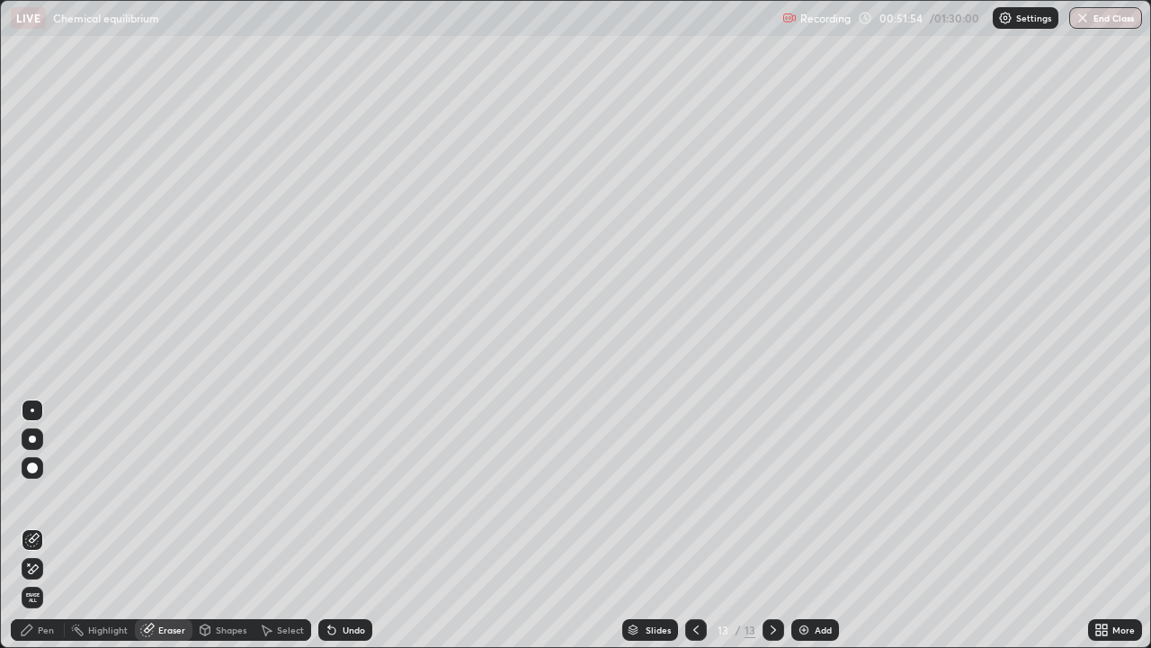
click at [42, 525] on div "Pen" at bounding box center [46, 629] width 16 height 9
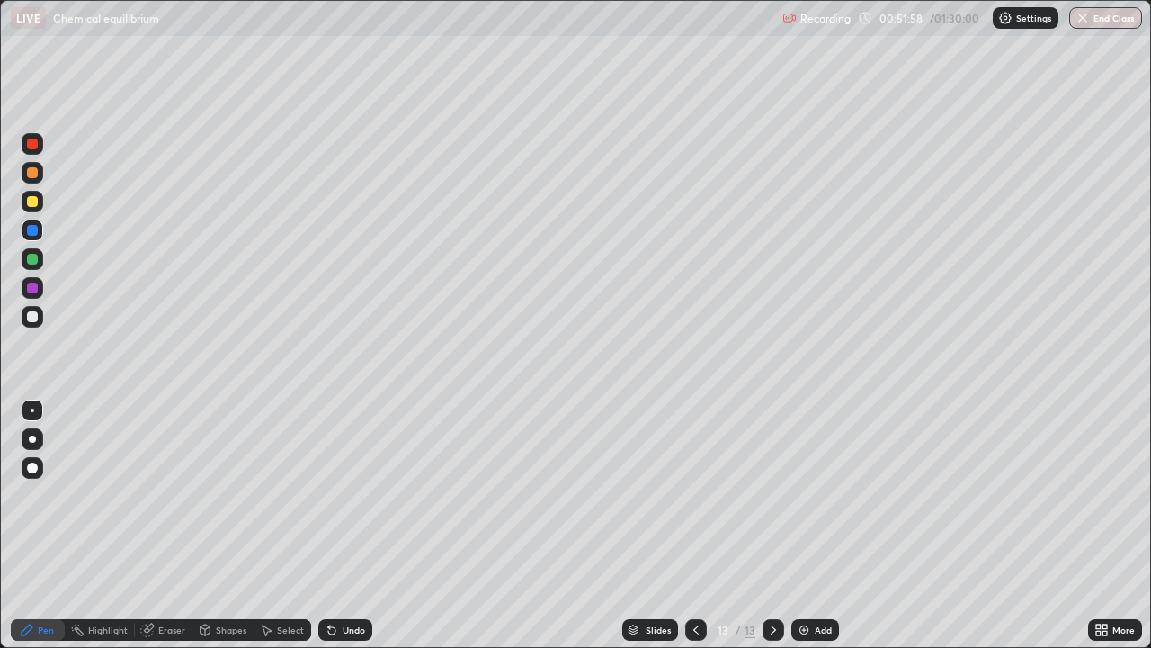
click at [167, 525] on div "Eraser" at bounding box center [171, 629] width 27 height 9
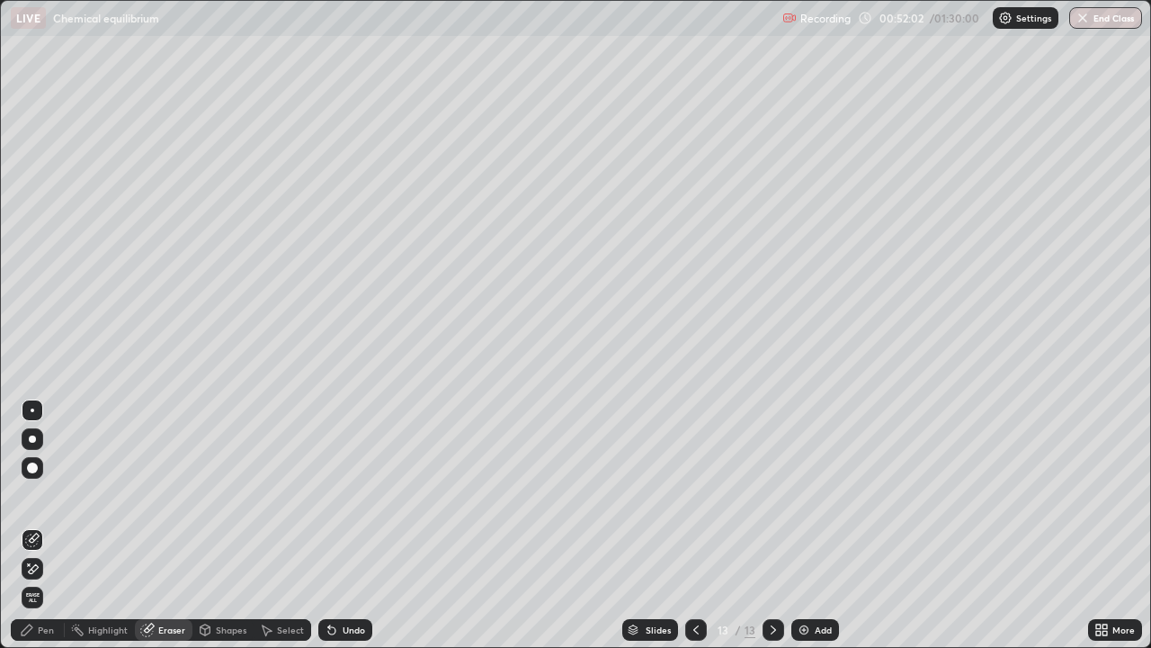
click at [35, 470] on div at bounding box center [32, 467] width 11 height 11
click at [53, 525] on div "Pen" at bounding box center [46, 629] width 16 height 9
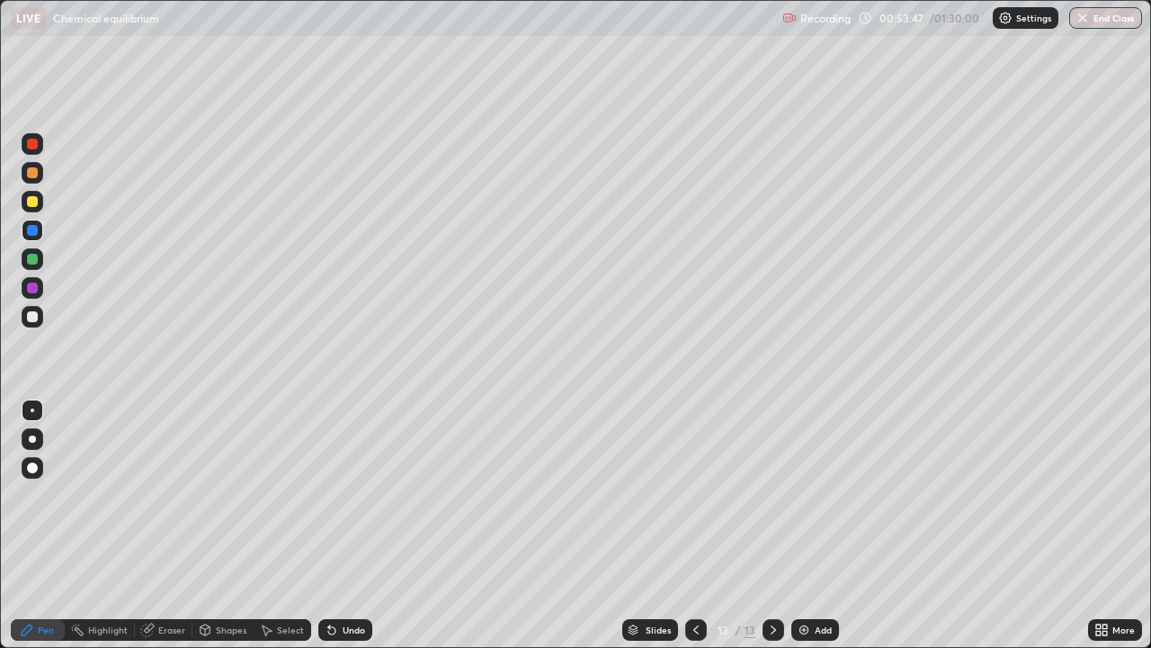
click at [815, 525] on div "Add" at bounding box center [823, 629] width 17 height 9
click at [36, 260] on div at bounding box center [32, 259] width 11 height 11
click at [31, 312] on div at bounding box center [32, 316] width 11 height 11
click at [167, 525] on div "Eraser" at bounding box center [164, 630] width 58 height 22
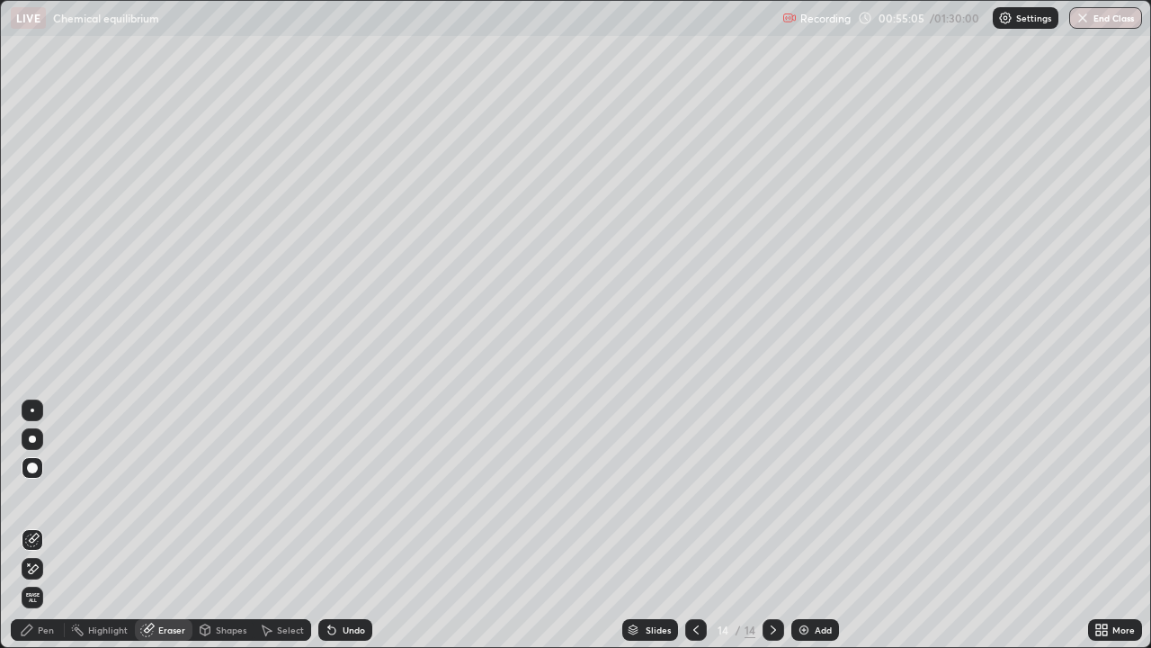
click at [48, 525] on div "Pen" at bounding box center [46, 629] width 16 height 9
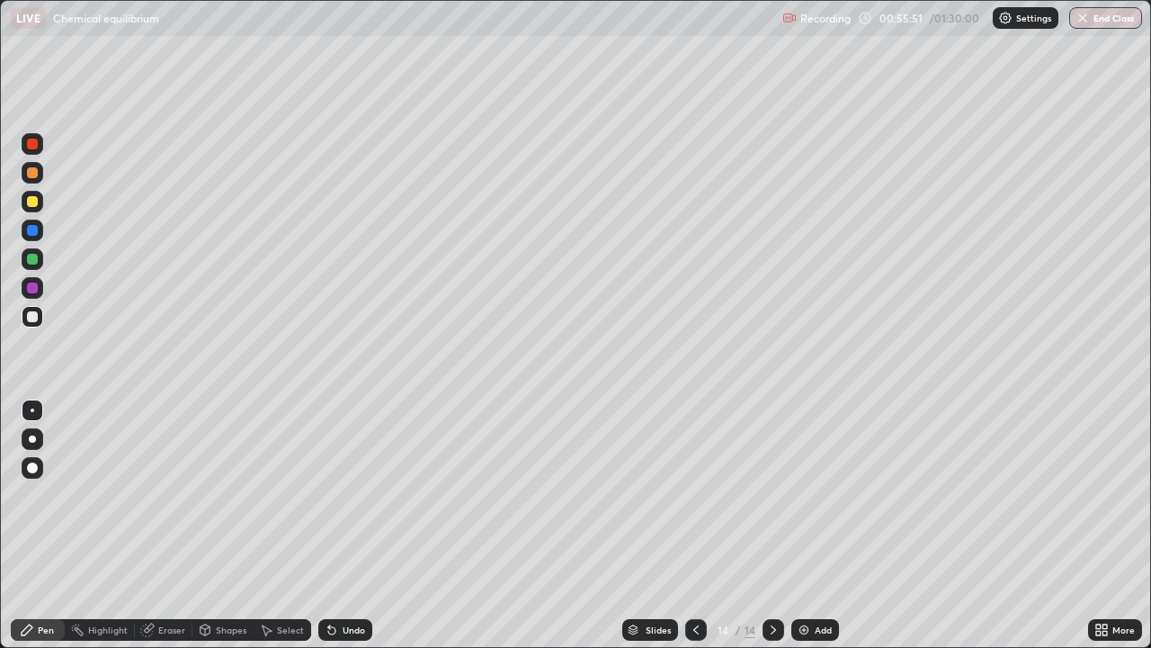
click at [37, 231] on div at bounding box center [32, 230] width 11 height 11
click at [32, 290] on div at bounding box center [32, 287] width 11 height 11
click at [815, 525] on div "Add" at bounding box center [823, 629] width 17 height 9
click at [696, 525] on icon at bounding box center [696, 629] width 14 height 14
click at [769, 525] on icon at bounding box center [773, 629] width 14 height 14
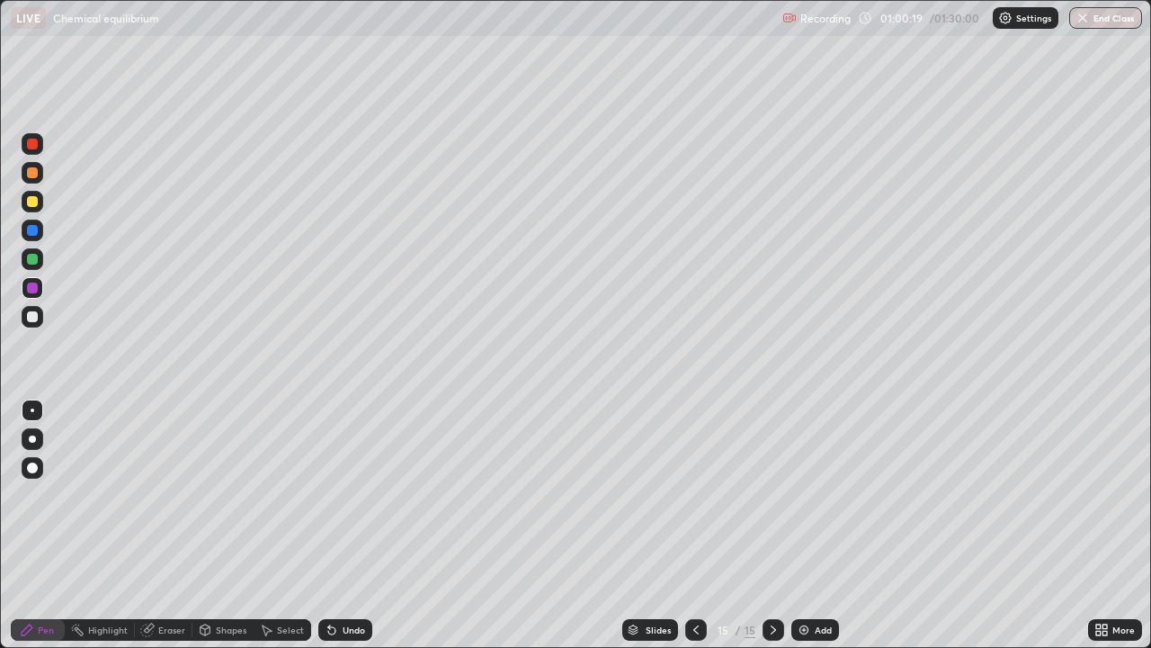
click at [34, 231] on div at bounding box center [32, 230] width 11 height 11
click at [30, 262] on div at bounding box center [32, 259] width 11 height 11
click at [37, 314] on div at bounding box center [32, 316] width 11 height 11
click at [810, 525] on div "Add" at bounding box center [816, 630] width 48 height 22
click at [174, 525] on div "Eraser" at bounding box center [171, 629] width 27 height 9
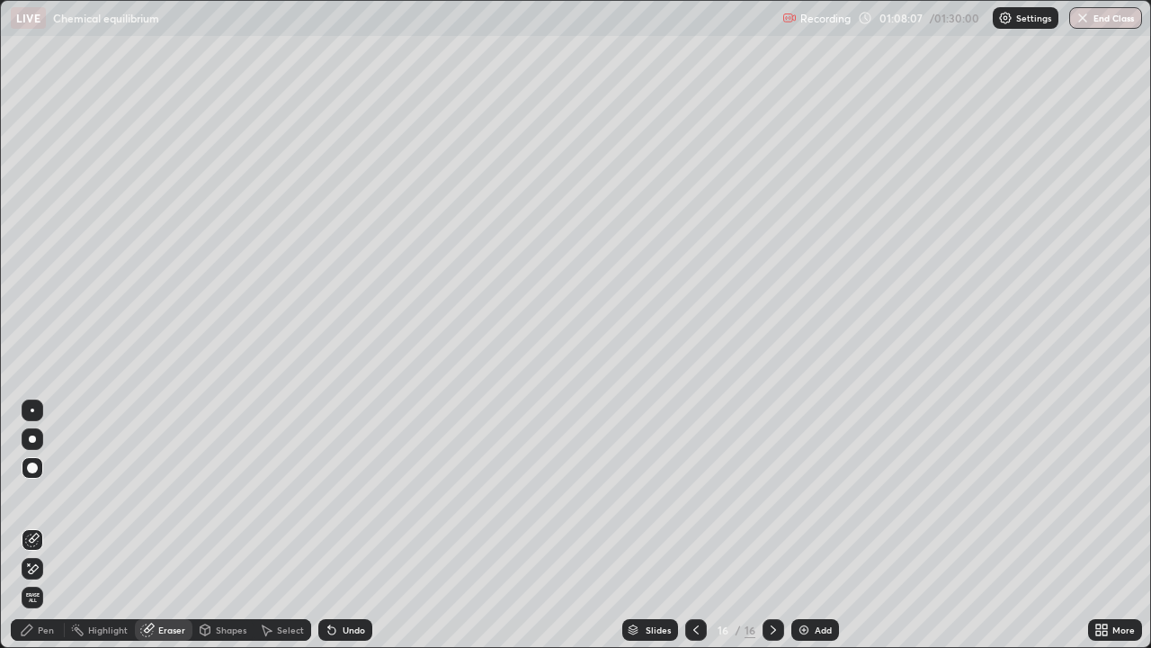
click at [50, 525] on div "Pen" at bounding box center [46, 629] width 16 height 9
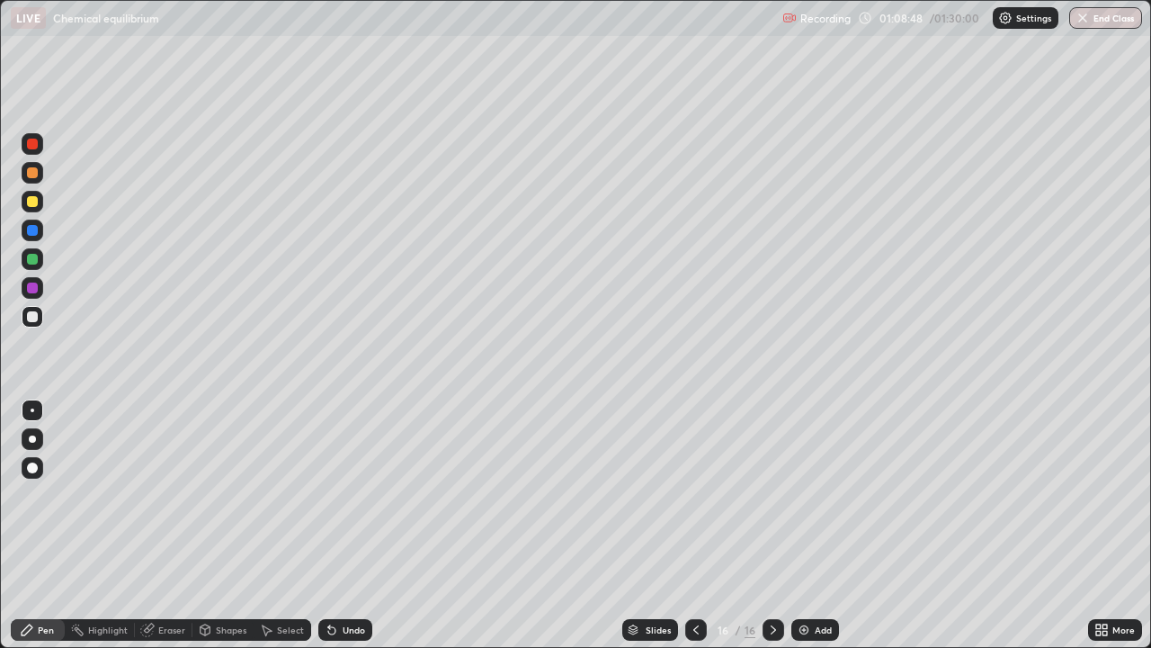
click at [29, 235] on div at bounding box center [32, 230] width 11 height 11
click at [32, 201] on div at bounding box center [32, 201] width 11 height 11
click at [34, 289] on div at bounding box center [32, 287] width 11 height 11
click at [39, 315] on div at bounding box center [33, 317] width 22 height 22
click at [815, 525] on div "Add" at bounding box center [823, 629] width 17 height 9
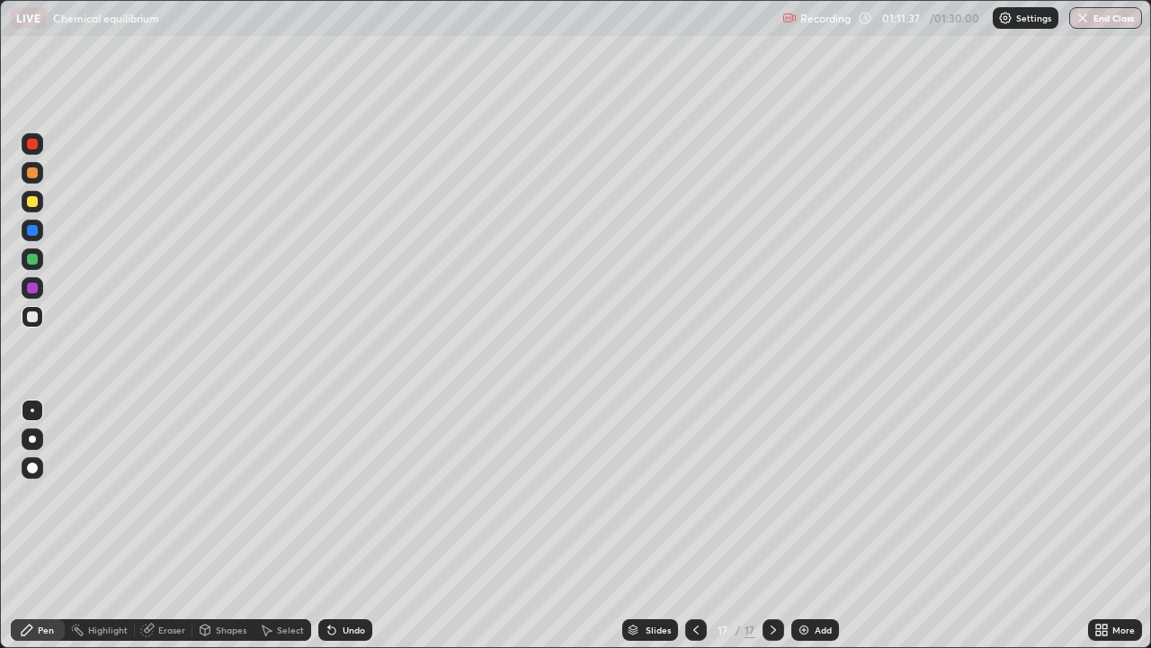
click at [40, 288] on div at bounding box center [33, 288] width 22 height 22
click at [32, 231] on div at bounding box center [32, 230] width 11 height 11
click at [694, 525] on icon at bounding box center [696, 629] width 14 height 14
click at [31, 175] on div at bounding box center [32, 172] width 11 height 11
click at [772, 525] on icon at bounding box center [773, 629] width 14 height 14
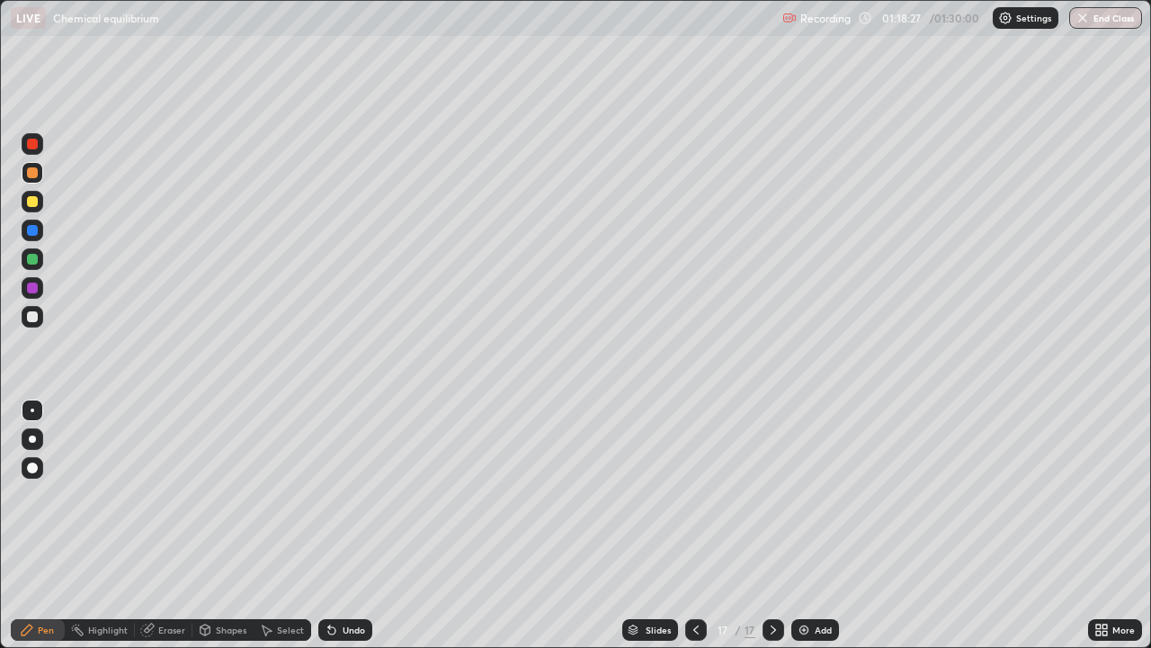
click at [1114, 15] on button "End Class" at bounding box center [1105, 18] width 73 height 22
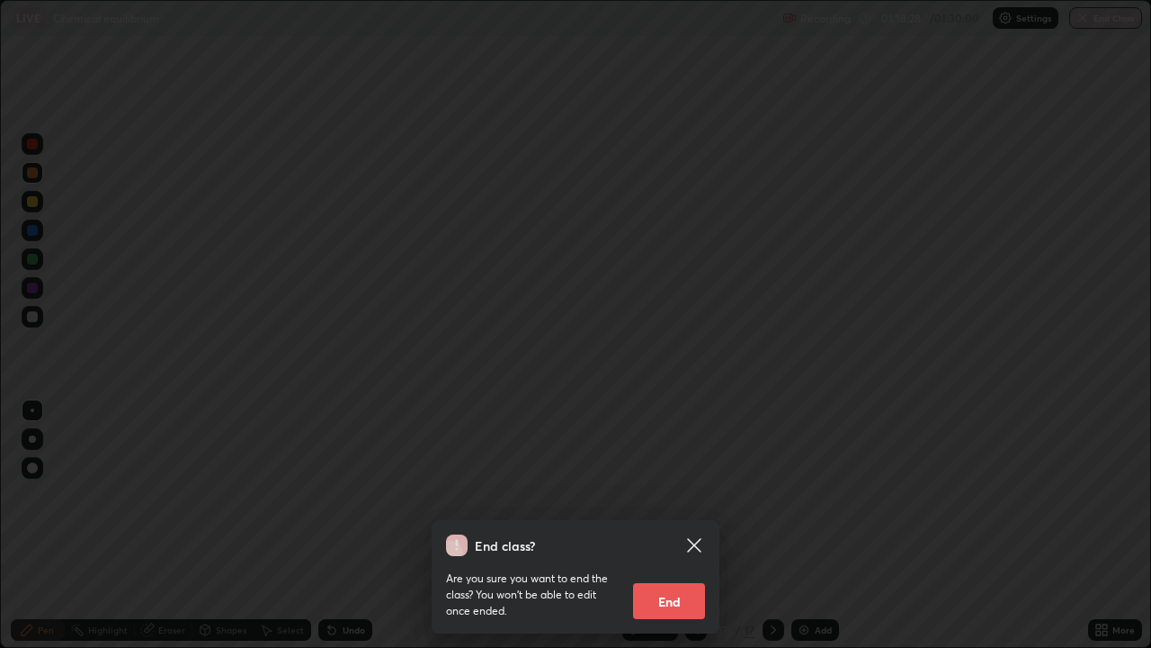
click at [669, 525] on button "End" at bounding box center [669, 601] width 72 height 36
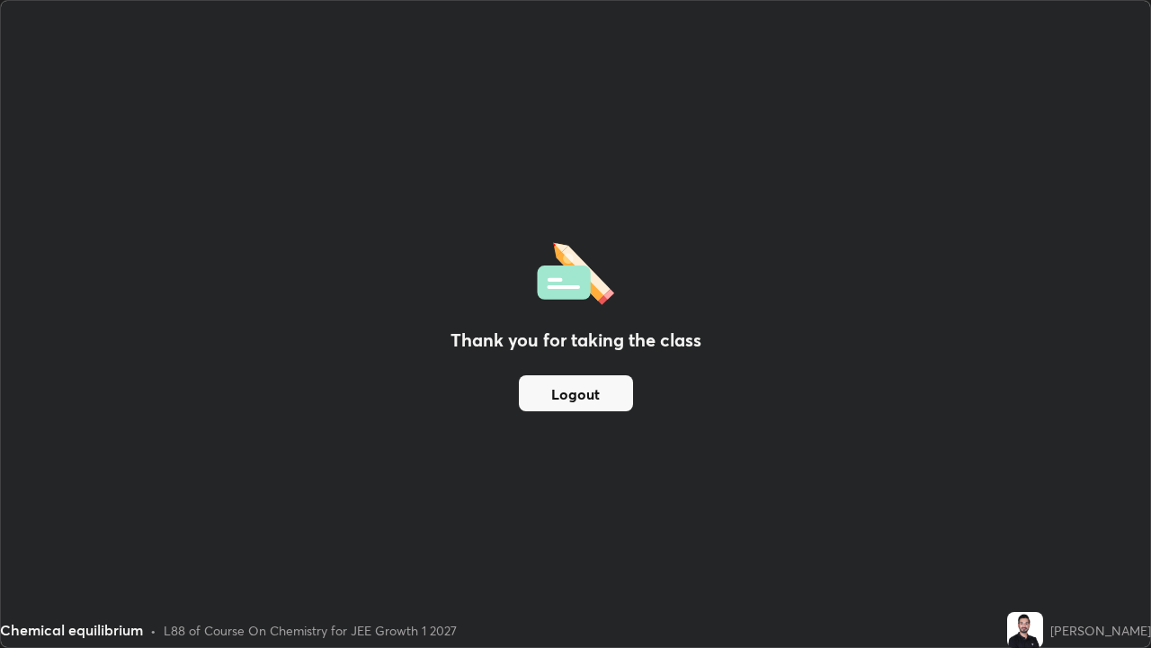
click at [608, 381] on button "Logout" at bounding box center [576, 393] width 114 height 36
click at [596, 403] on button "Logout" at bounding box center [576, 393] width 114 height 36
